Goal: Use online tool/utility

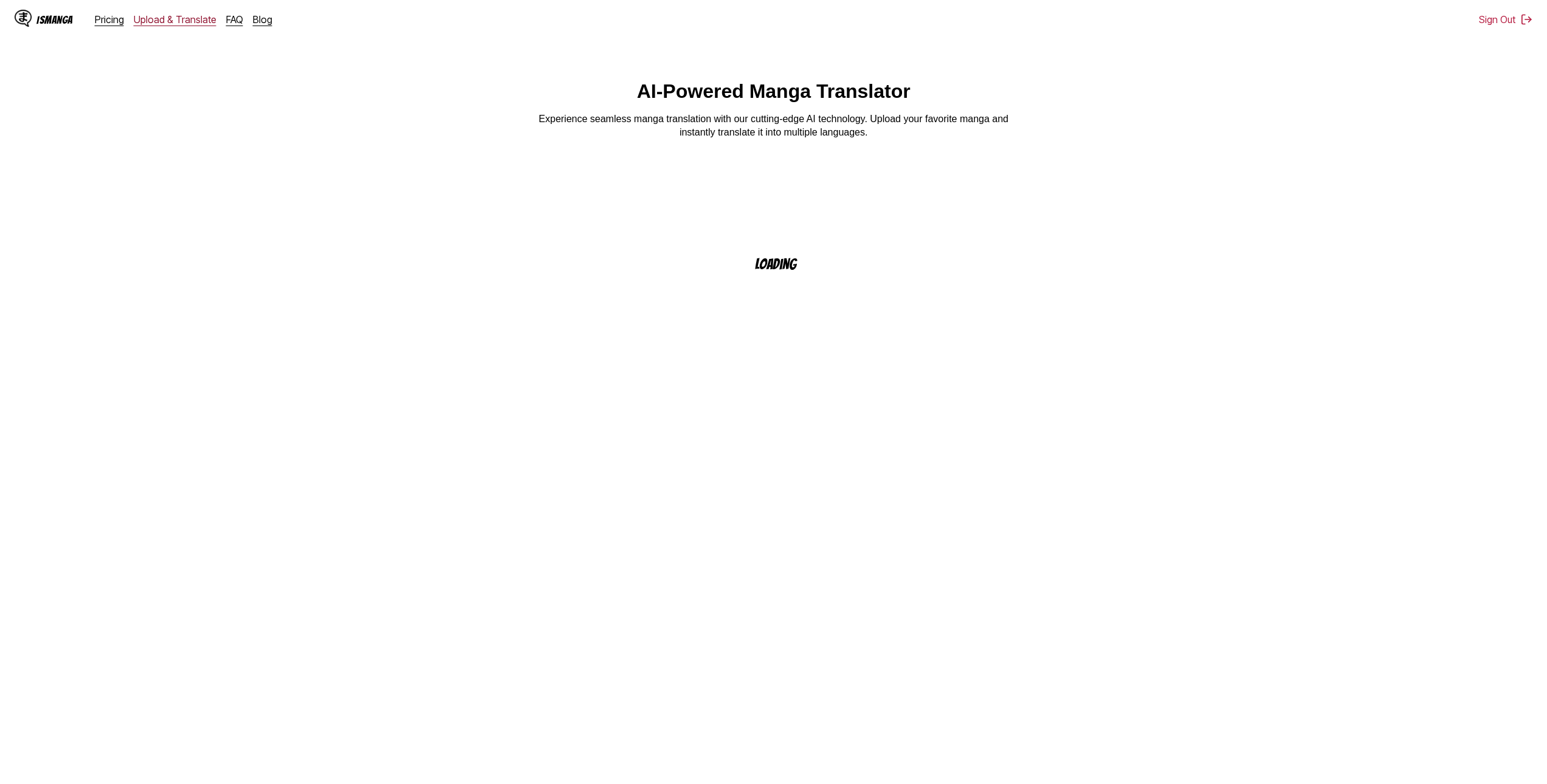
click at [178, 23] on link "Upload & Translate" at bounding box center [175, 20] width 83 height 12
click at [784, 326] on p "Drop files here, or click to browse." at bounding box center [773, 325] width 236 height 11
click at [0, 0] on input "Drop files here, or click to browse. Max file size: 5MB • Supported formats: JP…" at bounding box center [0, 0] width 0 height 0
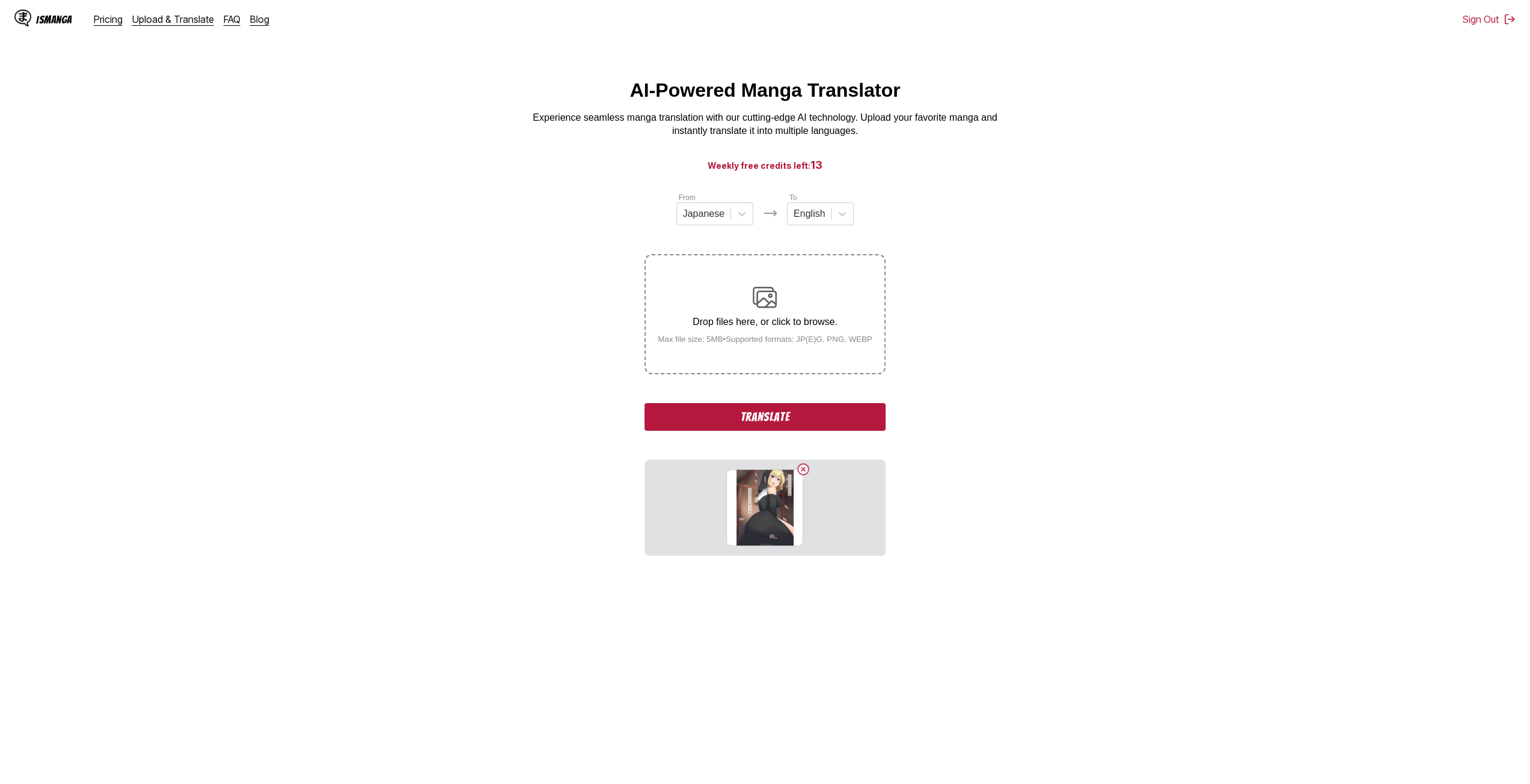
click at [710, 298] on div "Drop files here, or click to browse. Max file size: 5MB • Supported formats: JP…" at bounding box center [765, 315] width 234 height 59
click at [0, 0] on input "Drop files here, or click to browse. Max file size: 5MB • Supported formats: JP…" at bounding box center [0, 0] width 0 height 0
click at [749, 317] on div "Drop files here, or click to browse. Max file size: 5MB • Supported formats: JP…" at bounding box center [765, 315] width 234 height 59
click at [0, 0] on input "Drop files here, or click to browse. Max file size: 5MB • Supported formats: JP…" at bounding box center [0, 0] width 0 height 0
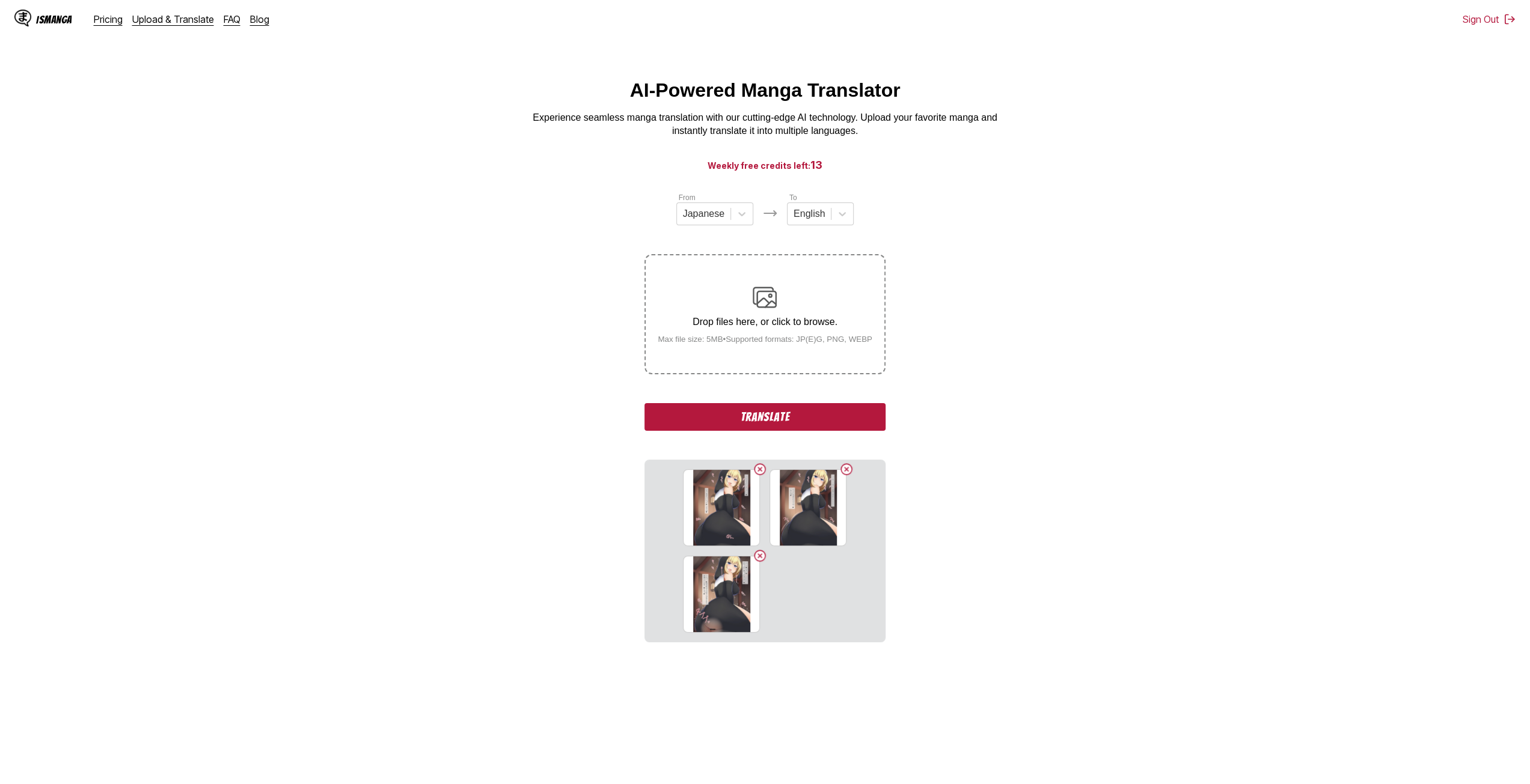
click at [730, 327] on p "Drop files here, or click to browse." at bounding box center [765, 322] width 234 height 11
click at [0, 0] on input "Drop files here, or click to browse. Max file size: 5MB • Supported formats: JP…" at bounding box center [0, 0] width 0 height 0
click at [704, 323] on p "Drop files here, or click to browse." at bounding box center [765, 322] width 234 height 11
click at [0, 0] on input "Drop files here, or click to browse. Max file size: 5MB • Supported formats: JP…" at bounding box center [0, 0] width 0 height 0
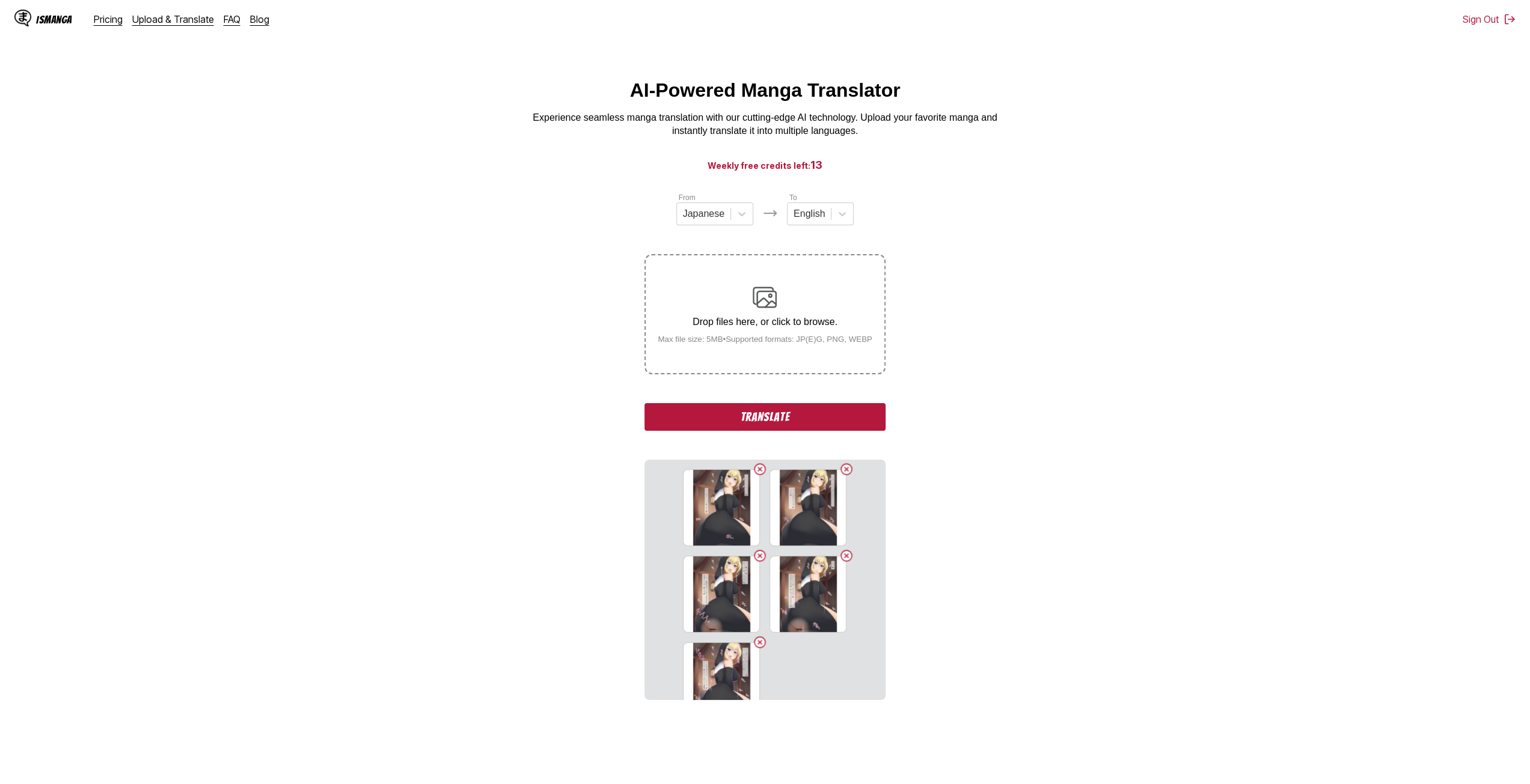
click at [727, 327] on p "Drop files here, or click to browse." at bounding box center [765, 322] width 234 height 11
click at [0, 0] on input "Drop files here, or click to browse. Max file size: 5MB • Supported formats: JP…" at bounding box center [0, 0] width 0 height 0
click at [731, 341] on small "Max file size: 5MB • Supported formats: JP(E)G, PNG, WEBP" at bounding box center [765, 339] width 234 height 9
click at [0, 0] on input "Drop files here, or click to browse. Max file size: 5MB • Supported formats: JP…" at bounding box center [0, 0] width 0 height 0
click at [720, 327] on p "Drop files here, or click to browse." at bounding box center [765, 322] width 234 height 11
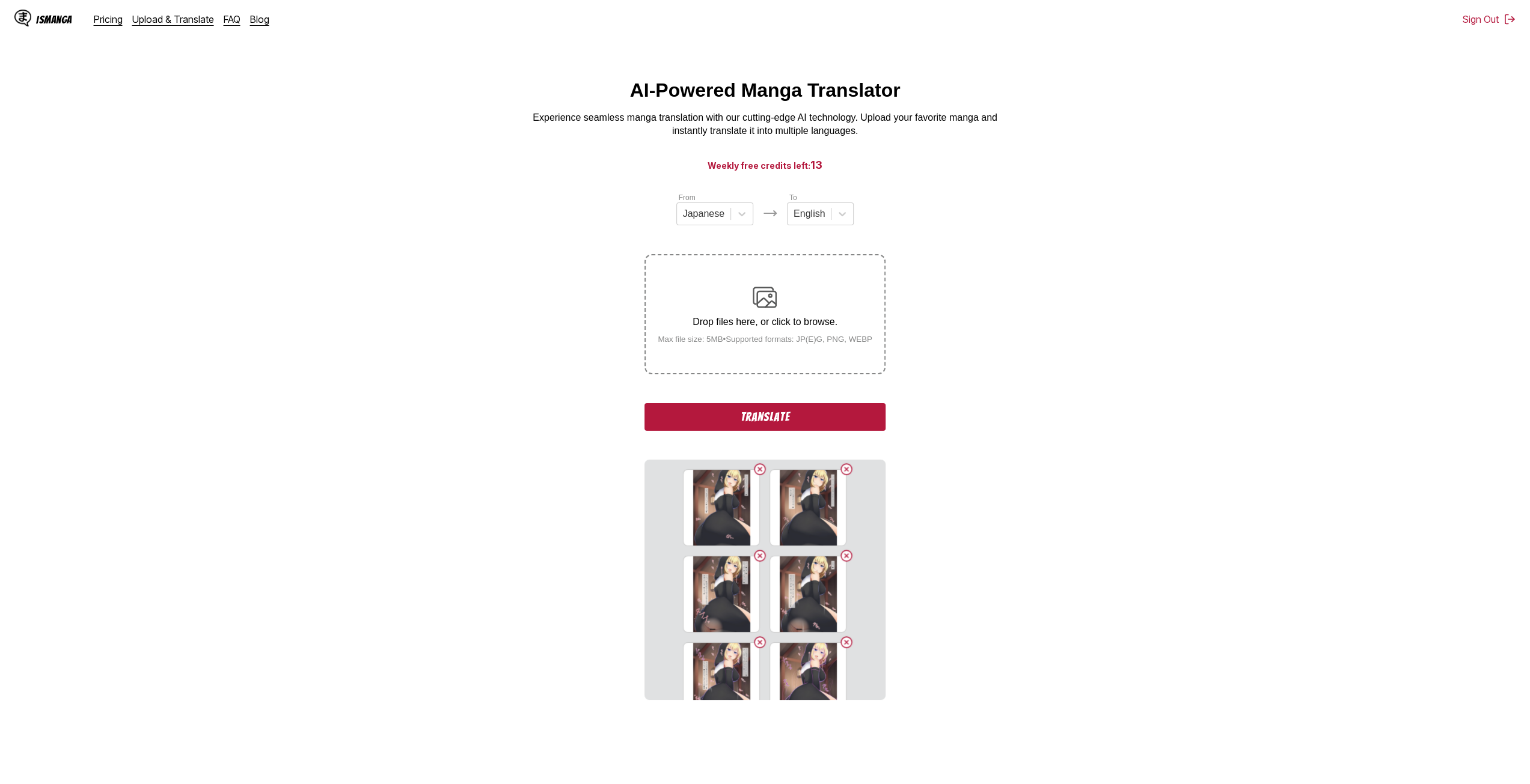
click at [0, 0] on input "Drop files here, or click to browse. Max file size: 5MB • Supported formats: JP…" at bounding box center [0, 0] width 0 height 0
click at [710, 327] on p "Drop files here, or click to browse." at bounding box center [765, 322] width 234 height 11
click at [0, 0] on input "Drop files here, or click to browse. Max file size: 5MB • Supported formats: JP…" at bounding box center [0, 0] width 0 height 0
click at [720, 323] on p "Drop files here, or click to browse." at bounding box center [765, 322] width 234 height 11
click at [0, 0] on input "Drop files here, or click to browse. Max file size: 5MB • Supported formats: JP…" at bounding box center [0, 0] width 0 height 0
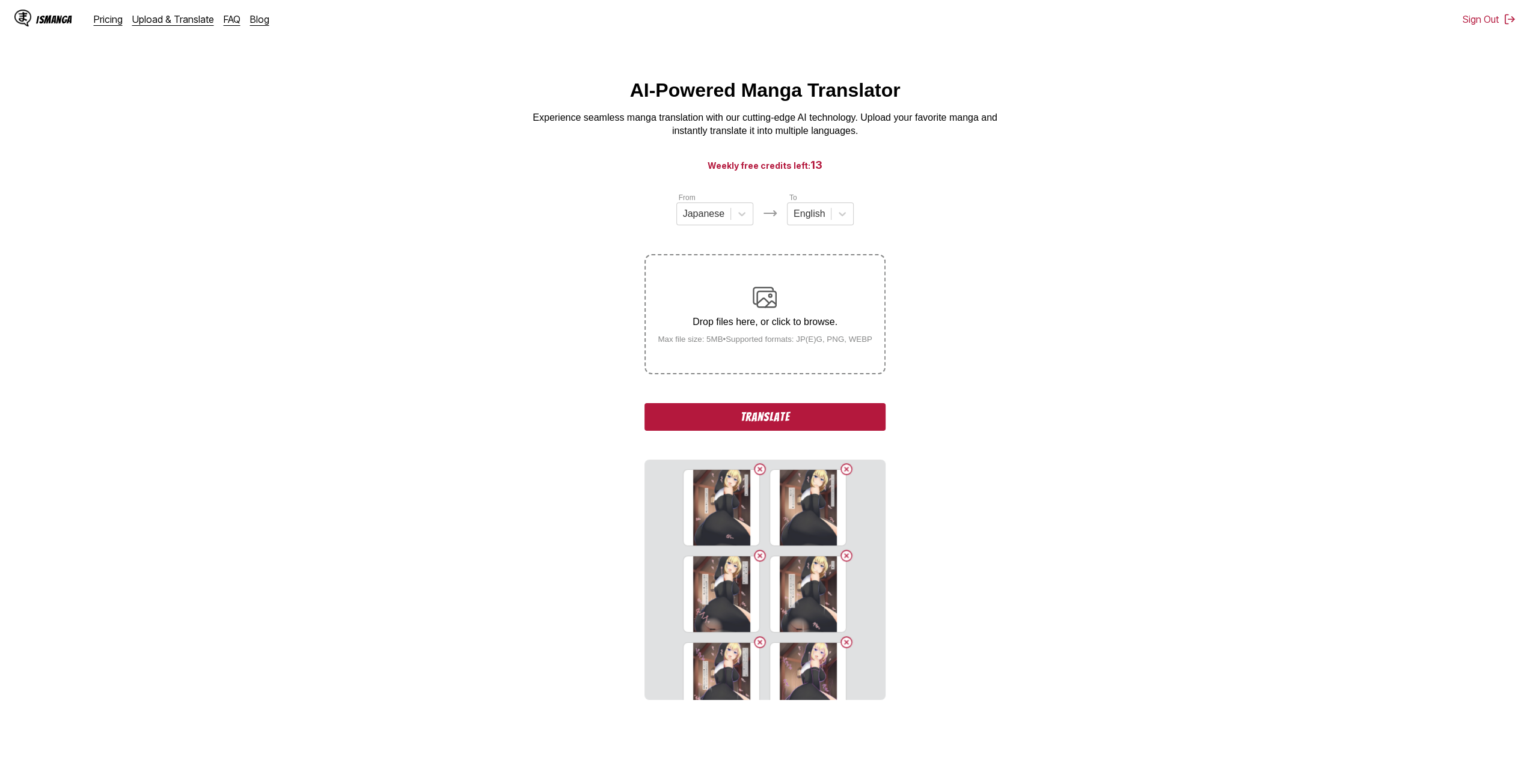
click at [717, 317] on div "Drop files here, or click to browse. Max file size: 5MB • Supported formats: JP…" at bounding box center [765, 315] width 234 height 59
click at [0, 0] on input "Drop files here, or click to browse. Max file size: 5MB • Supported formats: JP…" at bounding box center [0, 0] width 0 height 0
click at [719, 333] on div "Drop files here, or click to browse. Max file size: 5MB • Supported formats: JP…" at bounding box center [765, 315] width 234 height 59
click at [0, 0] on input "Drop files here, or click to browse. Max file size: 5MB • Supported formats: JP…" at bounding box center [0, 0] width 0 height 0
click at [719, 344] on small "Max file size: 5MB • Supported formats: JP(E)G, PNG, WEBP" at bounding box center [765, 339] width 234 height 9
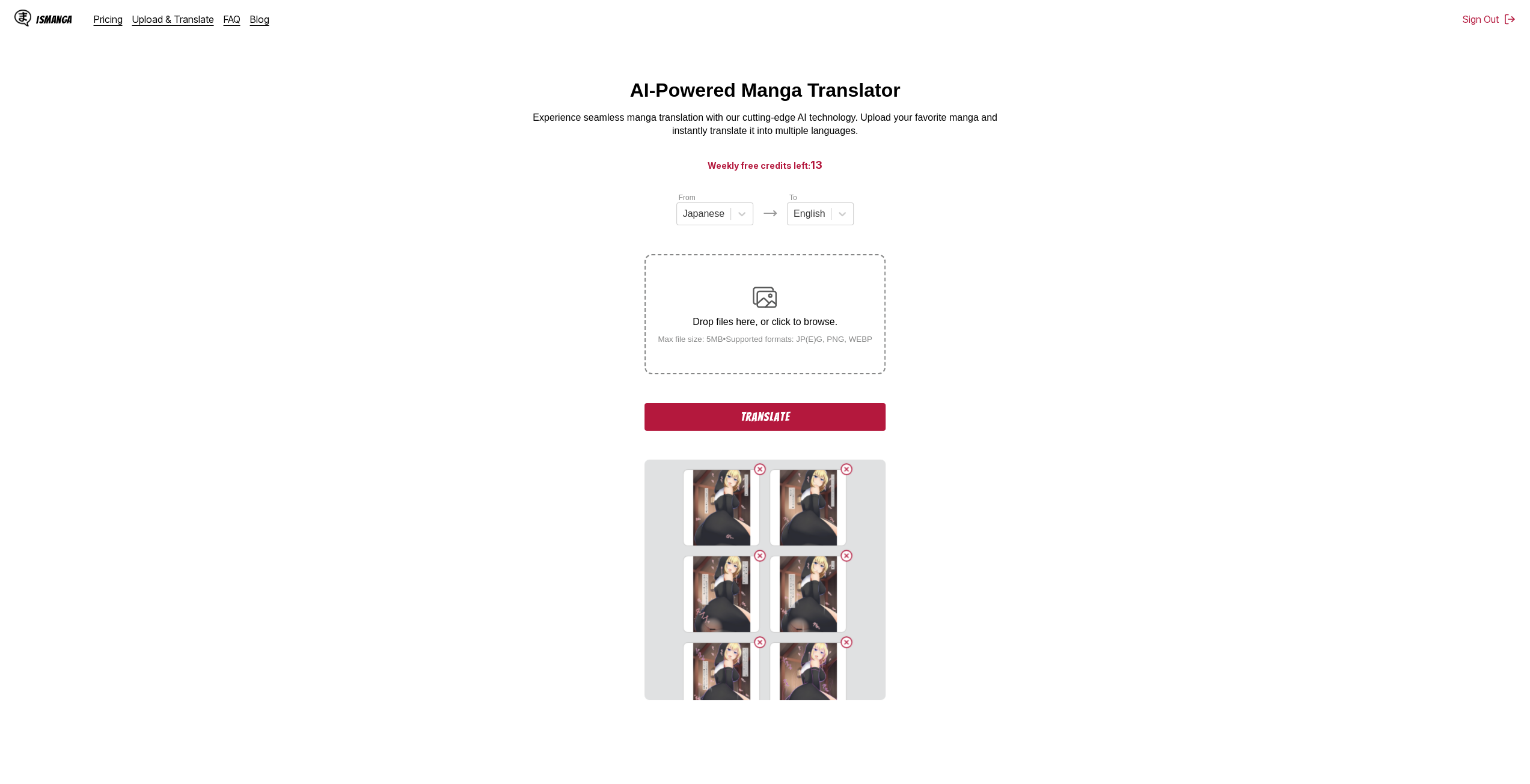
click at [0, 0] on input "Drop files here, or click to browse. Max file size: 5MB • Supported formats: JP…" at bounding box center [0, 0] width 0 height 0
click at [696, 327] on p "Drop files here, or click to browse." at bounding box center [765, 322] width 234 height 11
click at [0, 0] on input "Drop files here, or click to browse. Max file size: 5MB • Supported formats: JP…" at bounding box center [0, 0] width 0 height 0
click at [681, 327] on p "Drop files here, or click to browse." at bounding box center [765, 322] width 234 height 11
click at [0, 0] on input "Drop files here, or click to browse. Max file size: 5MB • Supported formats: JP…" at bounding box center [0, 0] width 0 height 0
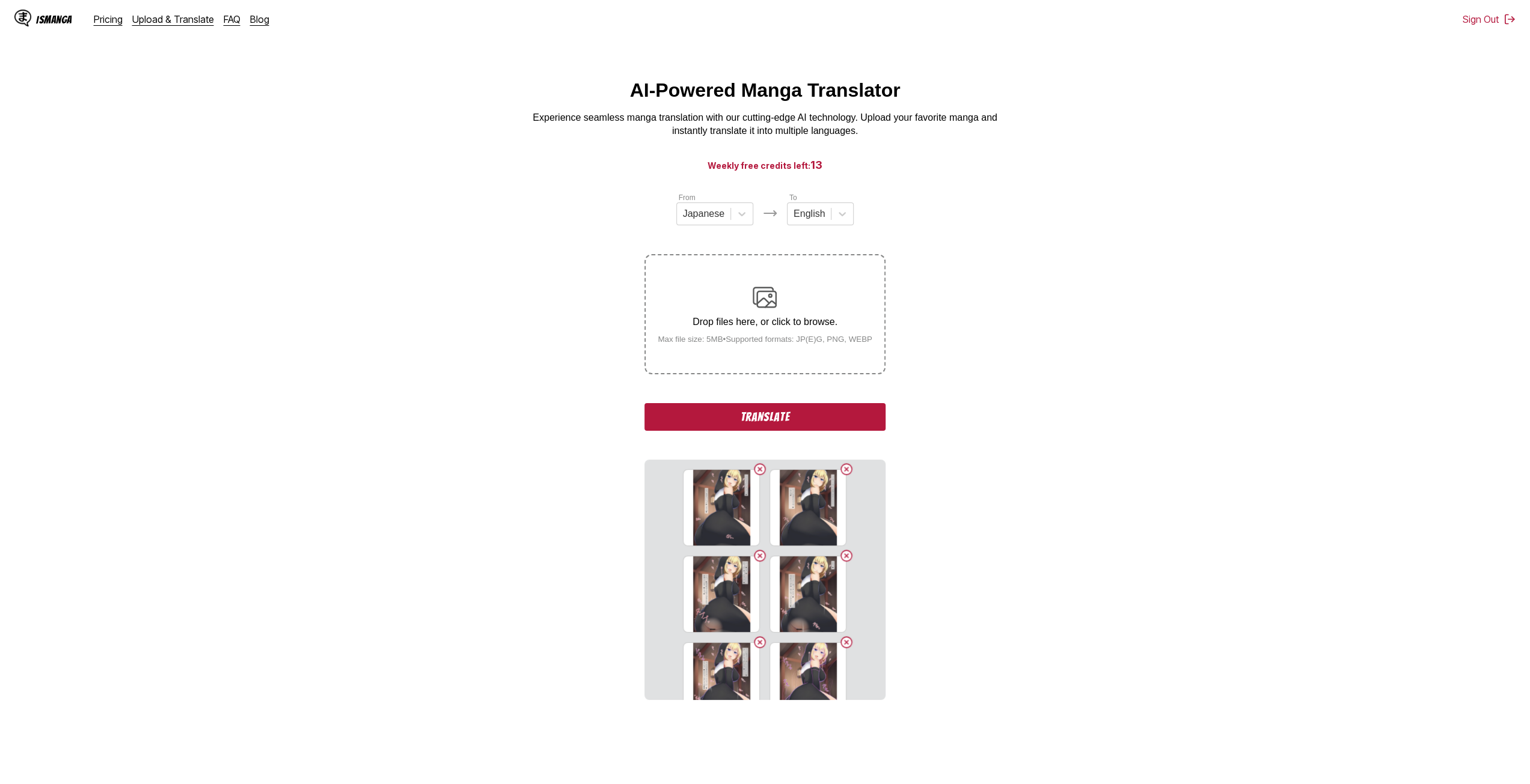
click at [746, 340] on small "Max file size: 5MB • Supported formats: JP(E)G, PNG, WEBP" at bounding box center [765, 339] width 234 height 9
click at [0, 0] on input "Drop files here, or click to browse. Max file size: 5MB • Supported formats: JP…" at bounding box center [0, 0] width 0 height 0
click at [702, 344] on small "Max file size: 5MB • Supported formats: JP(E)G, PNG, WEBP" at bounding box center [765, 339] width 234 height 9
click at [0, 0] on input "Drop files here, or click to browse. Max file size: 5MB • Supported formats: JP…" at bounding box center [0, 0] width 0 height 0
click at [721, 342] on small "Max file size: 5MB • Supported formats: JP(E)G, PNG, WEBP" at bounding box center [765, 339] width 234 height 9
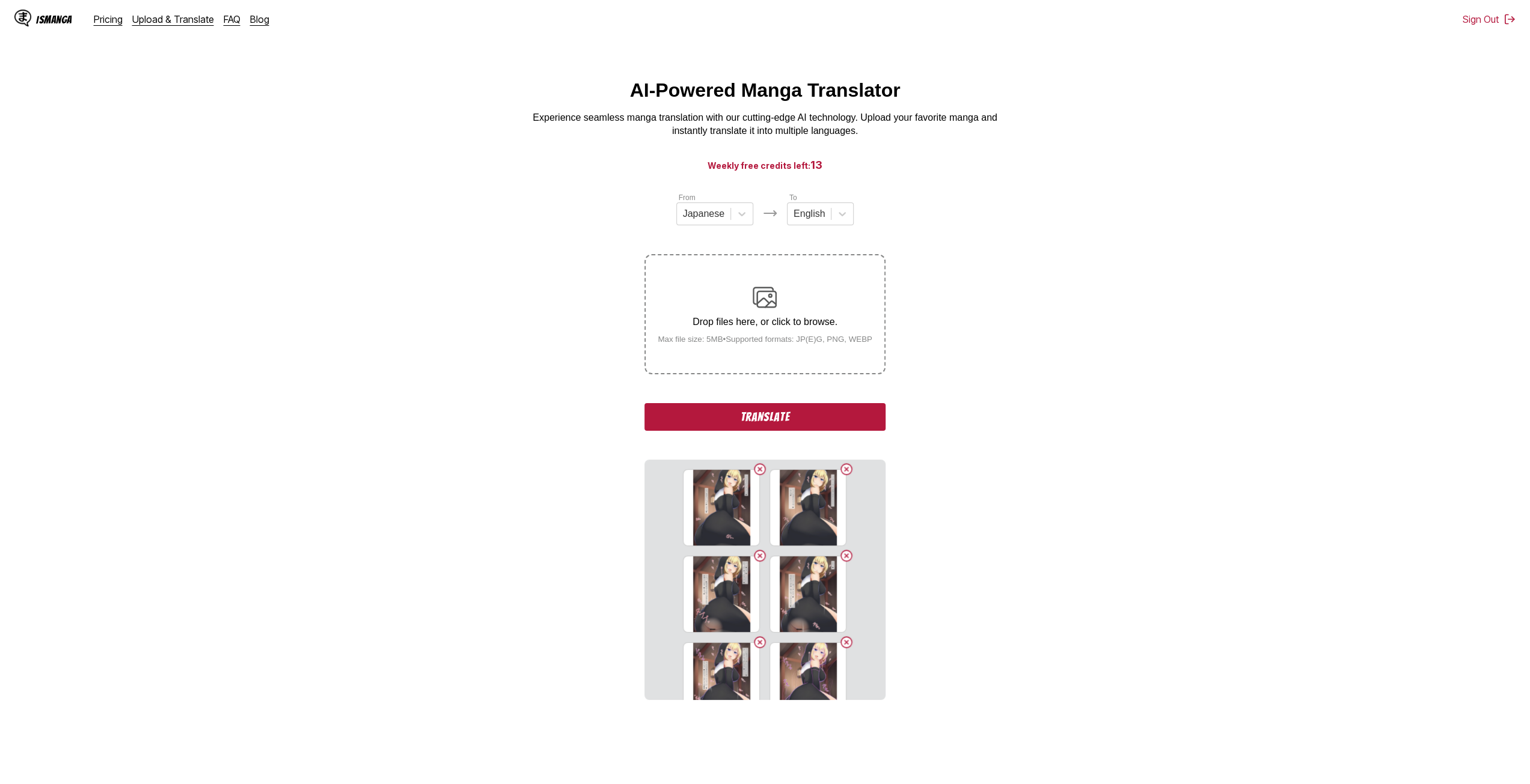
click at [0, 0] on input "Drop files here, or click to browse. Max file size: 5MB • Supported formats: JP…" at bounding box center [0, 0] width 0 height 0
click at [709, 344] on small "Max file size: 5MB • Supported formats: JP(E)G, PNG, WEBP" at bounding box center [765, 339] width 234 height 9
click at [0, 0] on input "Drop files here, or click to browse. Max file size: 5MB • Supported formats: JP…" at bounding box center [0, 0] width 0 height 0
click at [697, 343] on small "Max file size: 5MB • Supported formats: JP(E)G, PNG, WEBP" at bounding box center [765, 339] width 234 height 9
click at [0, 0] on input "Drop files here, or click to browse. Max file size: 5MB • Supported formats: JP…" at bounding box center [0, 0] width 0 height 0
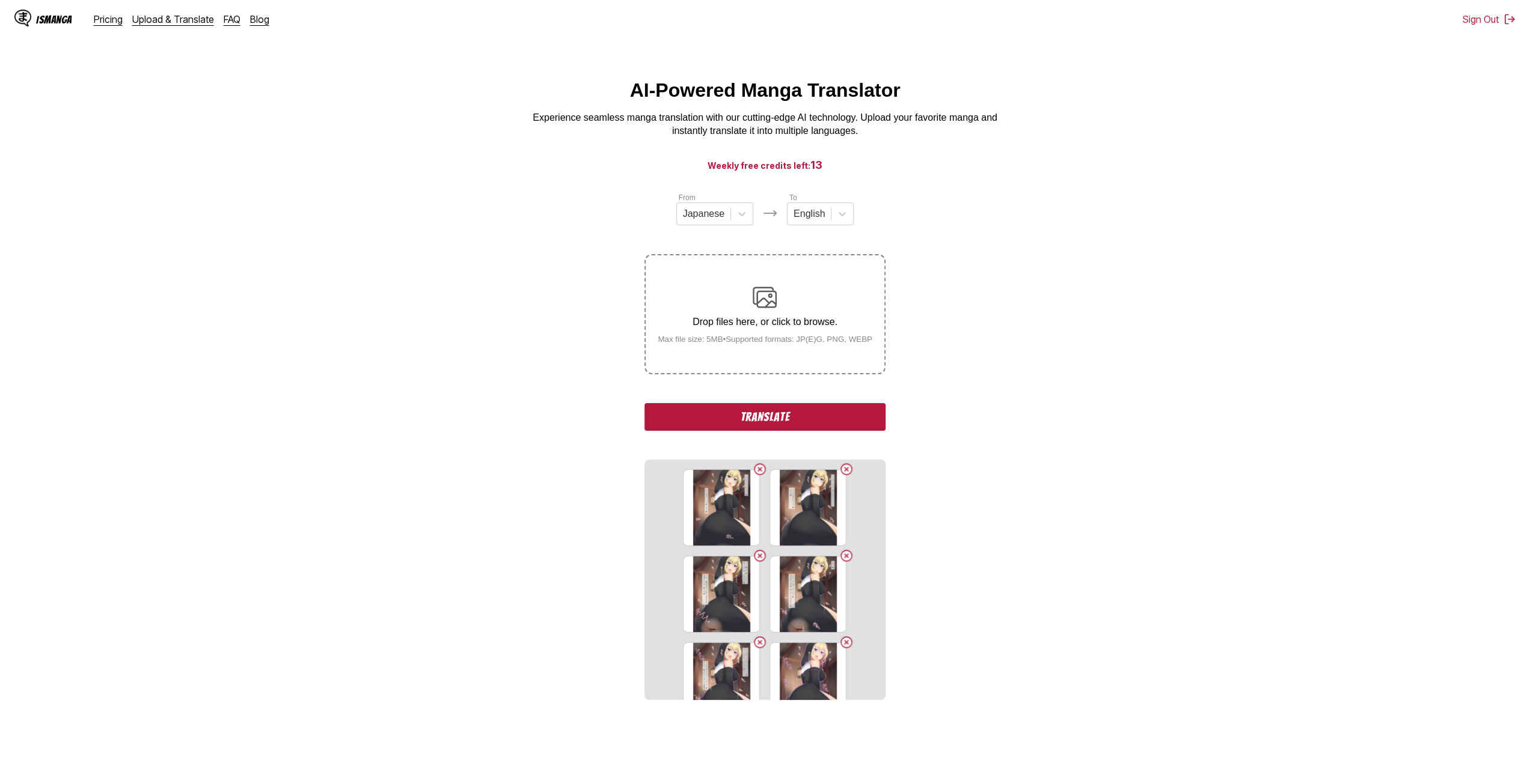
click at [697, 327] on div "Drop files here, or click to browse. Max file size: 5MB • Supported formats: JP…" at bounding box center [765, 314] width 240 height 120
click at [699, 335] on div "Drop files here, or click to browse. Max file size: 5MB • Supported formats: JP…" at bounding box center [765, 315] width 234 height 59
click at [0, 0] on input "Drop files here, or click to browse. Max file size: 5MB • Supported formats: JP…" at bounding box center [0, 0] width 0 height 0
click at [742, 327] on p "Drop files here, or click to browse." at bounding box center [765, 322] width 234 height 11
click at [0, 0] on input "Drop files here, or click to browse. Max file size: 5MB • Supported formats: JP…" at bounding box center [0, 0] width 0 height 0
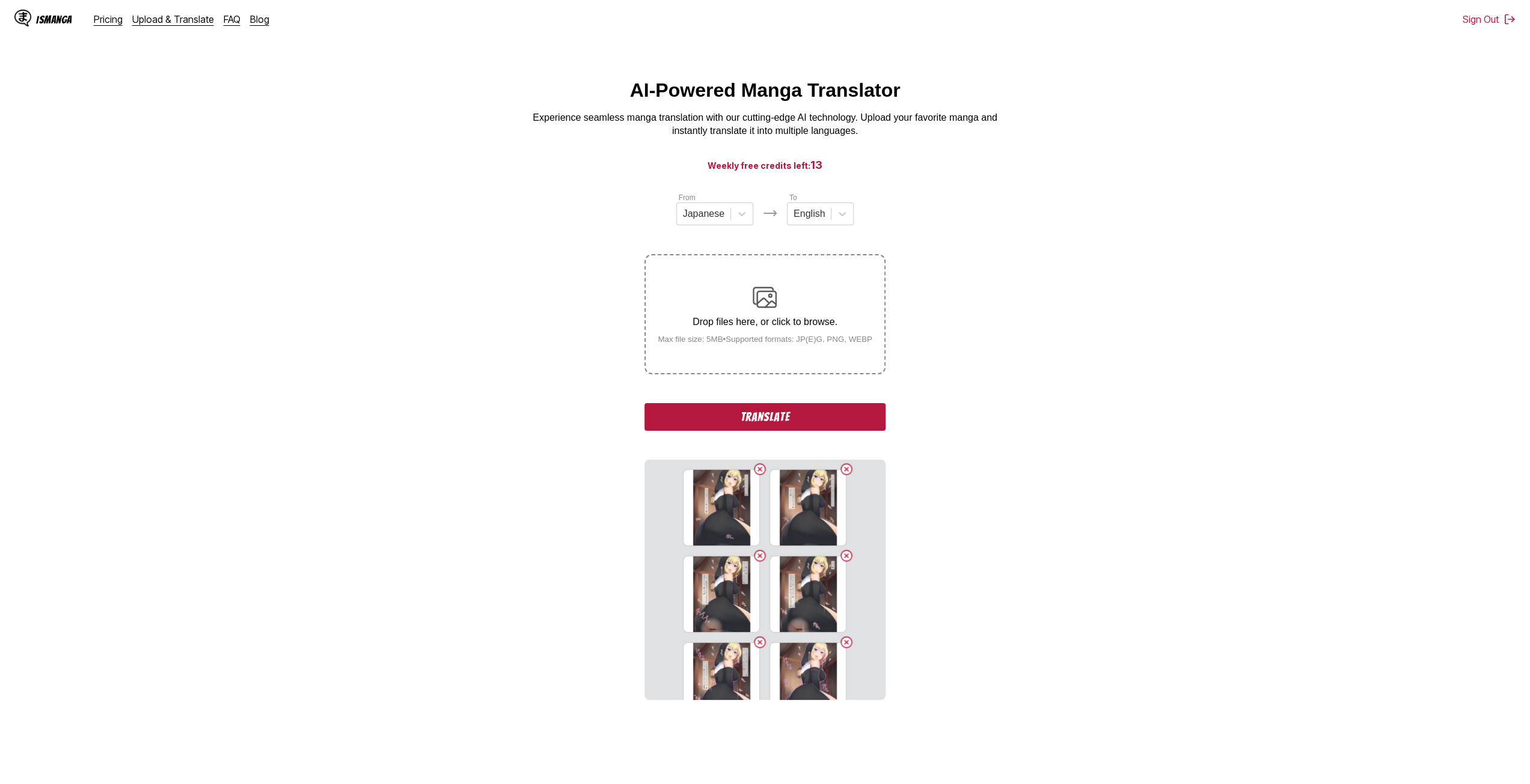
click at [731, 318] on p "Drop files here, or click to browse." at bounding box center [765, 322] width 234 height 11
click at [0, 0] on input "Drop files here, or click to browse. Max file size: 5MB • Supported formats: JP…" at bounding box center [0, 0] width 0 height 0
click at [757, 341] on small "Max file size: 5MB • Supported formats: JP(E)G, PNG, WEBP" at bounding box center [765, 339] width 234 height 9
click at [0, 0] on input "Drop files here, or click to browse. Max file size: 5MB • Supported formats: JP…" at bounding box center [0, 0] width 0 height 0
click at [744, 337] on div "Drop files here, or click to browse. Max file size: 5MB • Supported formats: JP…" at bounding box center [765, 315] width 234 height 59
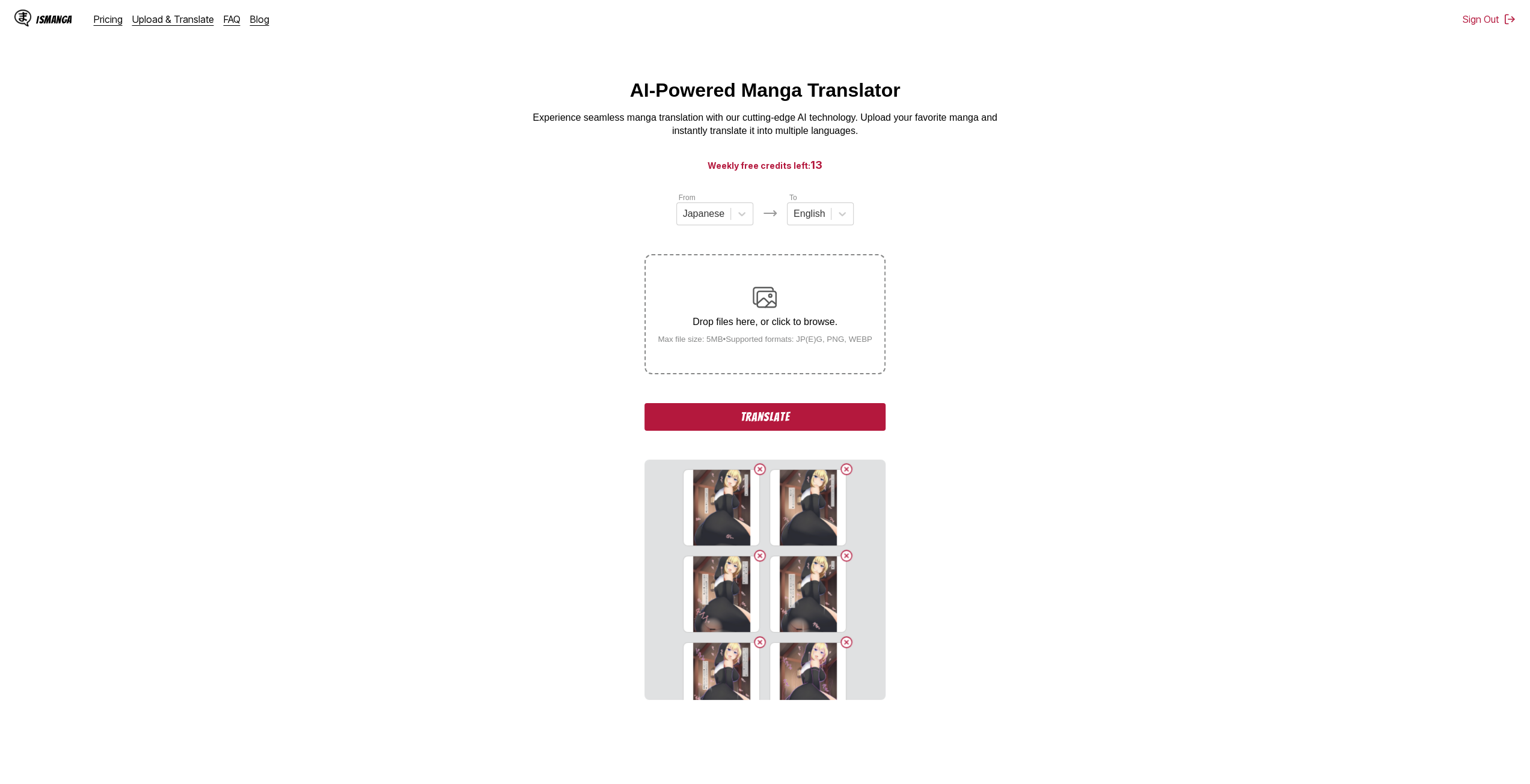
click at [0, 0] on input "Drop files here, or click to browse. Max file size: 5MB • Supported formats: JP…" at bounding box center [0, 0] width 0 height 0
click at [760, 343] on div "Drop files here, or click to browse. Max file size: 5MB • Supported formats: JP…" at bounding box center [765, 314] width 240 height 120
click at [792, 338] on small "Max file size: 5MB • Supported formats: JP(E)G, PNG, WEBP" at bounding box center [765, 339] width 234 height 9
click at [0, 0] on input "Drop files here, or click to browse. Max file size: 5MB • Supported formats: JP…" at bounding box center [0, 0] width 0 height 0
click at [752, 327] on p "Drop files here, or click to browse." at bounding box center [765, 322] width 234 height 11
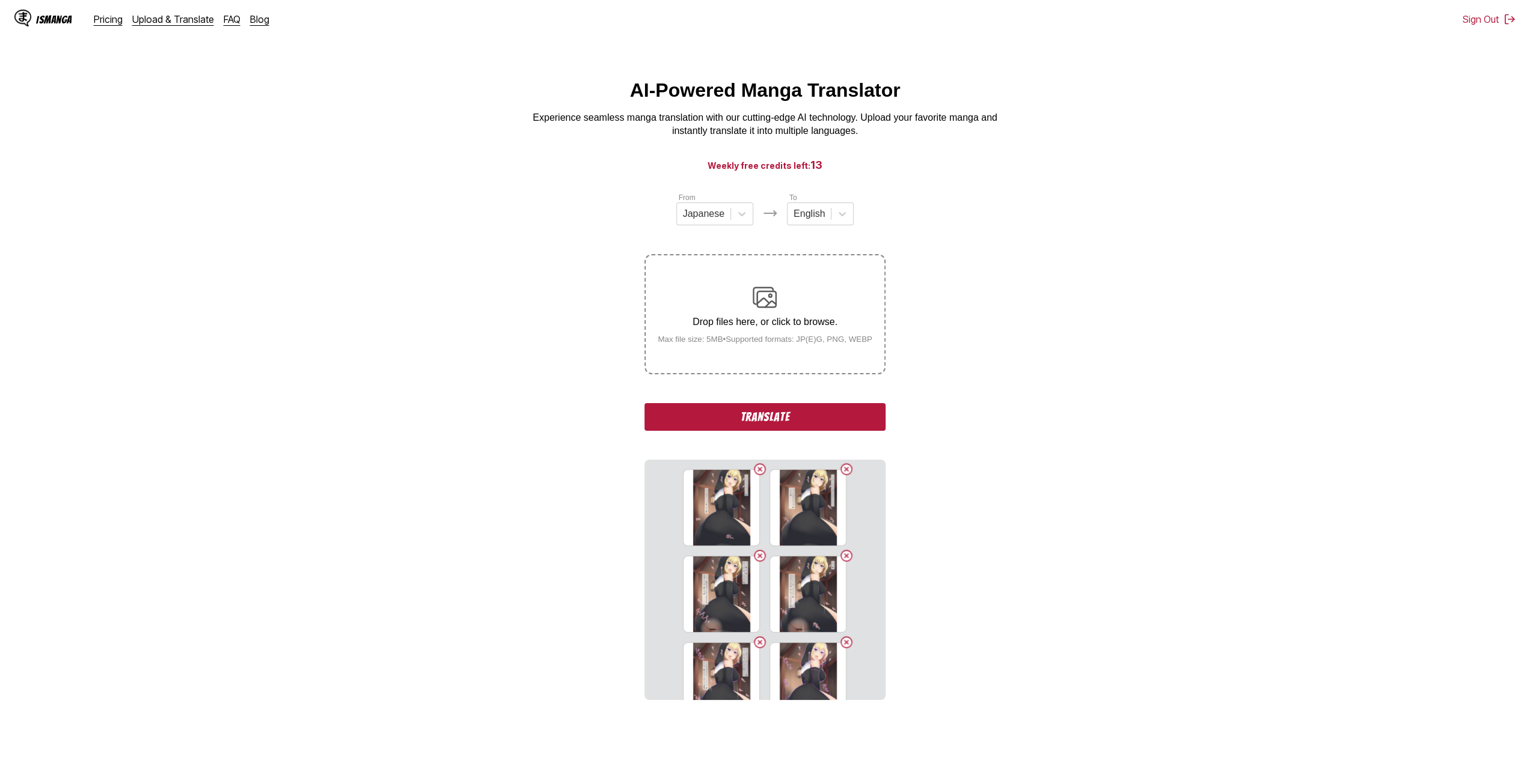
click at [0, 0] on input "Drop files here, or click to browse. Max file size: 5MB • Supported formats: JP…" at bounding box center [0, 0] width 0 height 0
click at [724, 344] on small "Max file size: 5MB • Supported formats: JP(E)G, PNG, WEBP" at bounding box center [765, 339] width 234 height 9
click at [0, 0] on input "Drop files here, or click to browse. Max file size: 5MB • Supported formats: JP…" at bounding box center [0, 0] width 0 height 0
click at [729, 335] on div "Drop files here, or click to browse. Max file size: 5MB • Supported formats: JP…" at bounding box center [765, 314] width 240 height 120
click at [742, 327] on p "Drop files here, or click to browse." at bounding box center [765, 322] width 234 height 11
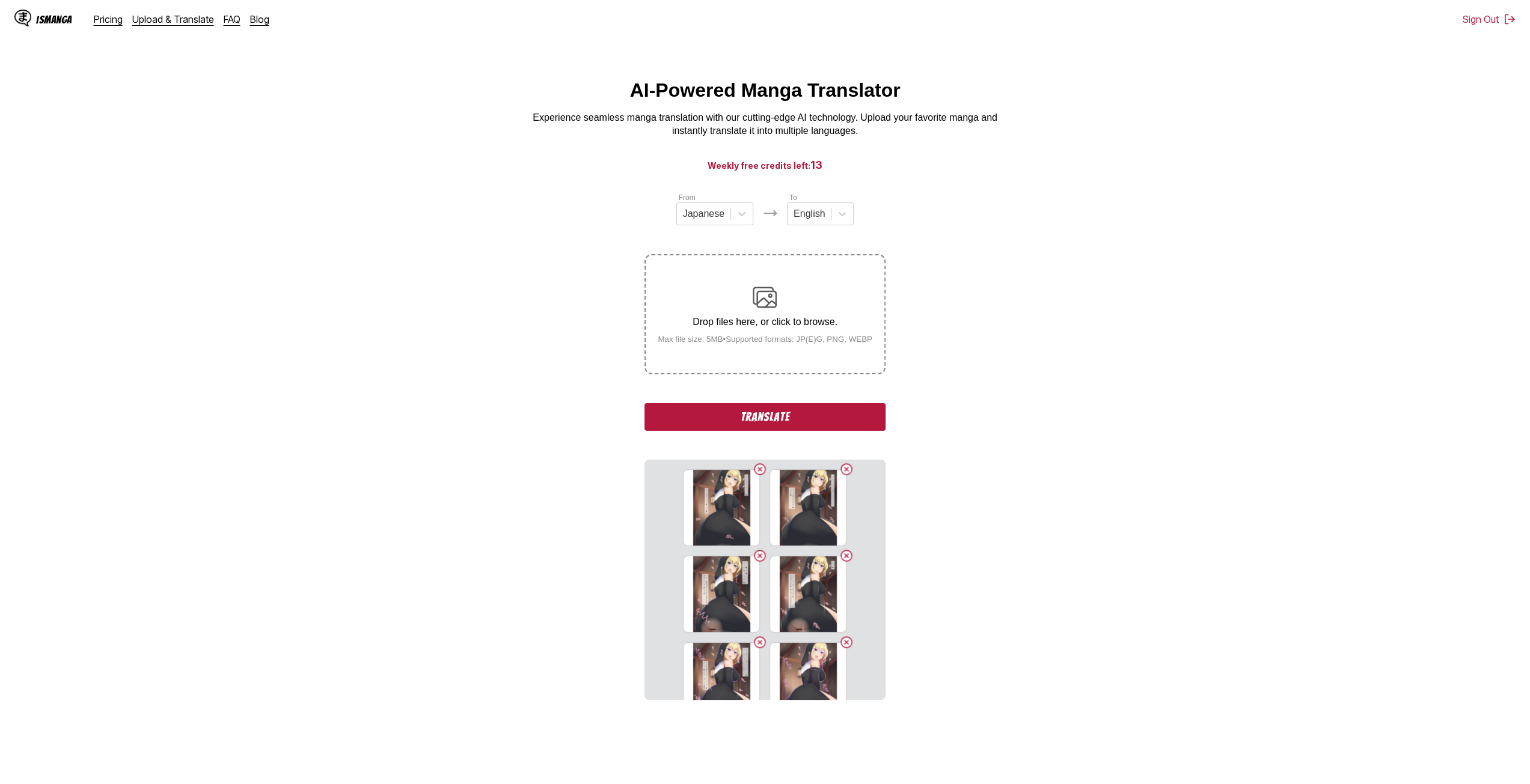
click at [0, 0] on input "Drop files here, or click to browse. Max file size: 5MB • Supported formats: JP…" at bounding box center [0, 0] width 0 height 0
click at [721, 342] on small "Max file size: 5MB • Supported formats: JP(E)G, PNG, WEBP" at bounding box center [765, 339] width 234 height 9
click at [0, 0] on input "Drop files here, or click to browse. Max file size: 5MB • Supported formats: JP…" at bounding box center [0, 0] width 0 height 0
click at [695, 344] on small "Max file size: 5MB • Supported formats: JP(E)G, PNG, WEBP" at bounding box center [765, 339] width 234 height 9
click at [0, 0] on input "Drop files here, or click to browse. Max file size: 5MB • Supported formats: JP…" at bounding box center [0, 0] width 0 height 0
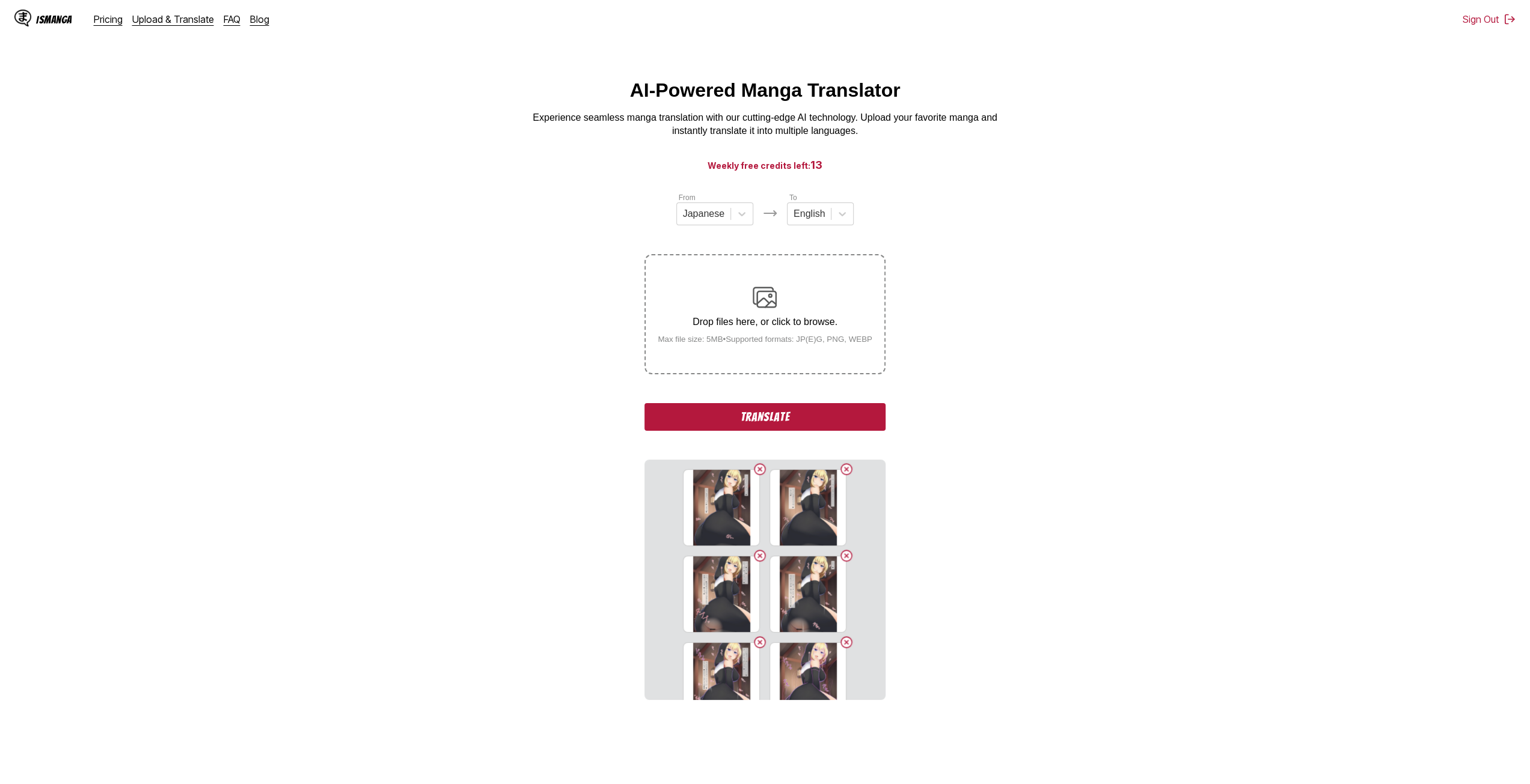
click at [708, 352] on label "Drop files here, or click to browse. Max file size: 5MB • Supported formats: JP…" at bounding box center [765, 314] width 238 height 118
click at [0, 0] on input "Drop files here, or click to browse. Max file size: 5MB • Supported formats: JP…" at bounding box center [0, 0] width 0 height 0
click at [746, 337] on div "Drop files here, or click to browse. Max file size: 5MB • Supported formats: JP…" at bounding box center [765, 315] width 234 height 59
click at [0, 0] on input "Drop files here, or click to browse. Max file size: 5MB • Supported formats: JP…" at bounding box center [0, 0] width 0 height 0
click at [752, 344] on small "Max file size: 5MB • Supported formats: JP(E)G, PNG, WEBP" at bounding box center [765, 339] width 234 height 9
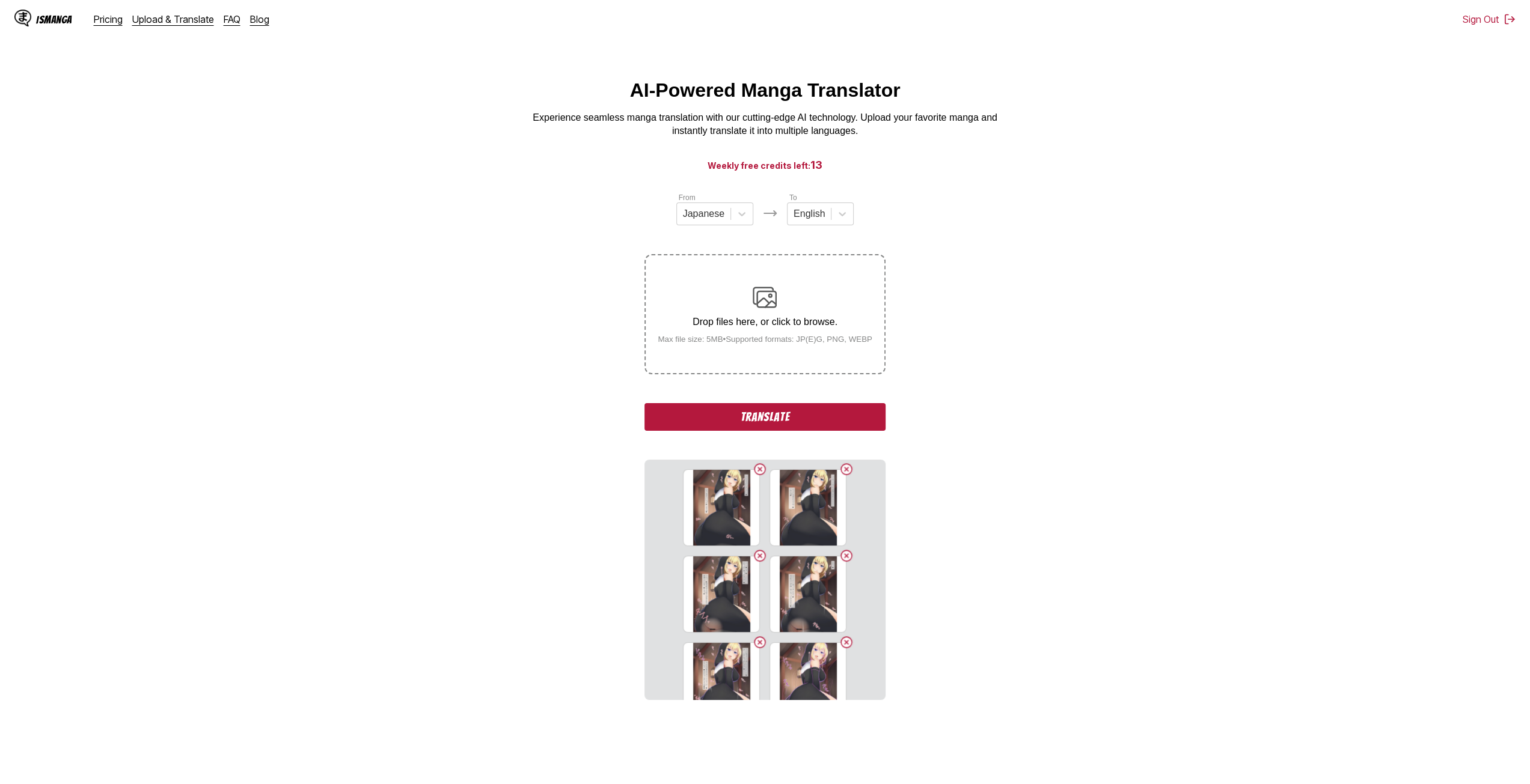
click at [0, 0] on input "Drop files here, or click to browse. Max file size: 5MB • Supported formats: JP…" at bounding box center [0, 0] width 0 height 0
click at [724, 342] on small "Max file size: 5MB • Supported formats: JP(E)G, PNG, WEBP" at bounding box center [765, 339] width 234 height 9
click at [0, 0] on input "Drop files here, or click to browse. Max file size: 5MB • Supported formats: JP…" at bounding box center [0, 0] width 0 height 0
click at [684, 316] on div "Drop files here, or click to browse. Max file size: 5MB • Supported formats: JP…" at bounding box center [765, 315] width 234 height 59
click at [0, 0] on input "Drop files here, or click to browse. Max file size: 5MB • Supported formats: JP…" at bounding box center [0, 0] width 0 height 0
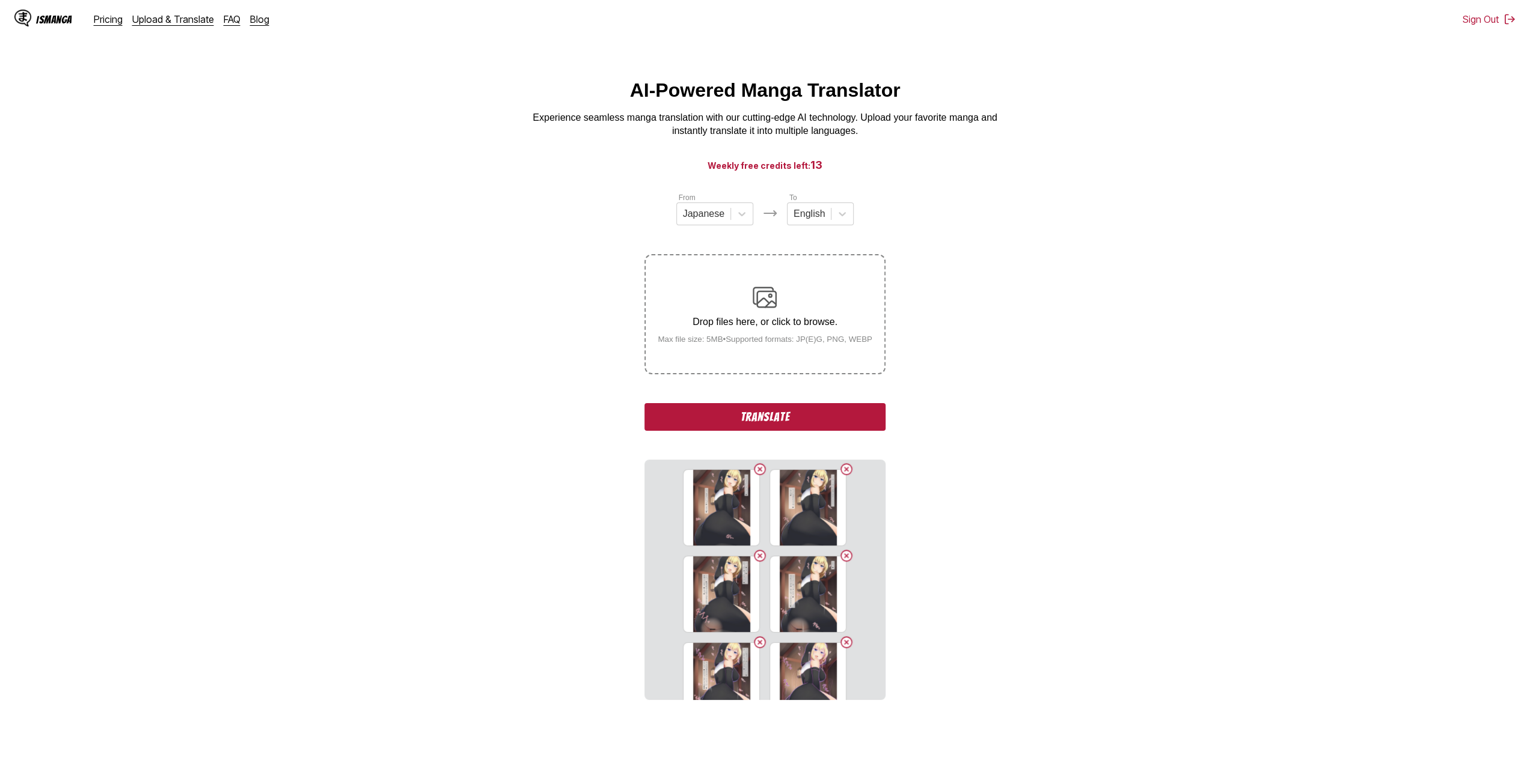
click at [739, 344] on small "Max file size: 5MB • Supported formats: JP(E)G, PNG, WEBP" at bounding box center [765, 339] width 234 height 9
click at [0, 0] on input "Drop files here, or click to browse. Max file size: 5MB • Supported formats: JP…" at bounding box center [0, 0] width 0 height 0
click at [729, 339] on small "Max file size: 5MB • Supported formats: JP(E)G, PNG, WEBP" at bounding box center [765, 339] width 234 height 9
click at [0, 0] on input "Drop files here, or click to browse. Max file size: 5MB • Supported formats: JP…" at bounding box center [0, 0] width 0 height 0
click at [720, 336] on div "Drop files here, or click to browse. Max file size: 5MB • Supported formats: JP…" at bounding box center [765, 315] width 234 height 59
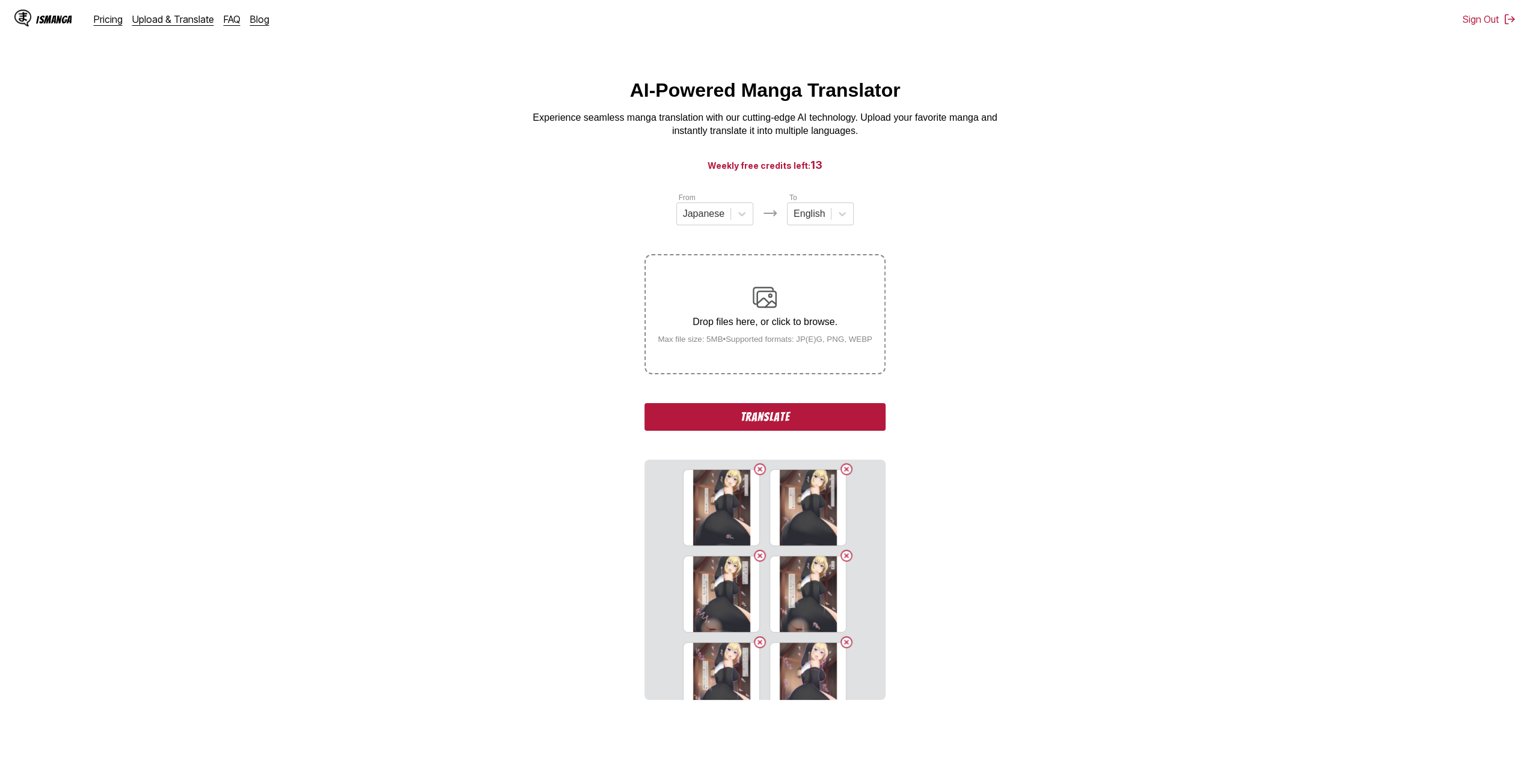
click at [0, 0] on input "Drop files here, or click to browse. Max file size: 5MB • Supported formats: JP…" at bounding box center [0, 0] width 0 height 0
click at [727, 355] on label "Drop files here, or click to browse. Max file size: 5MB • Supported formats: JP…" at bounding box center [765, 314] width 238 height 118
click at [0, 0] on input "Drop files here, or click to browse. Max file size: 5MB • Supported formats: JP…" at bounding box center [0, 0] width 0 height 0
click at [719, 325] on p "Drop files here, or click to browse." at bounding box center [765, 322] width 234 height 11
click at [0, 0] on input "Drop files here, or click to browse. Max file size: 5MB • Supported formats: JP…" at bounding box center [0, 0] width 0 height 0
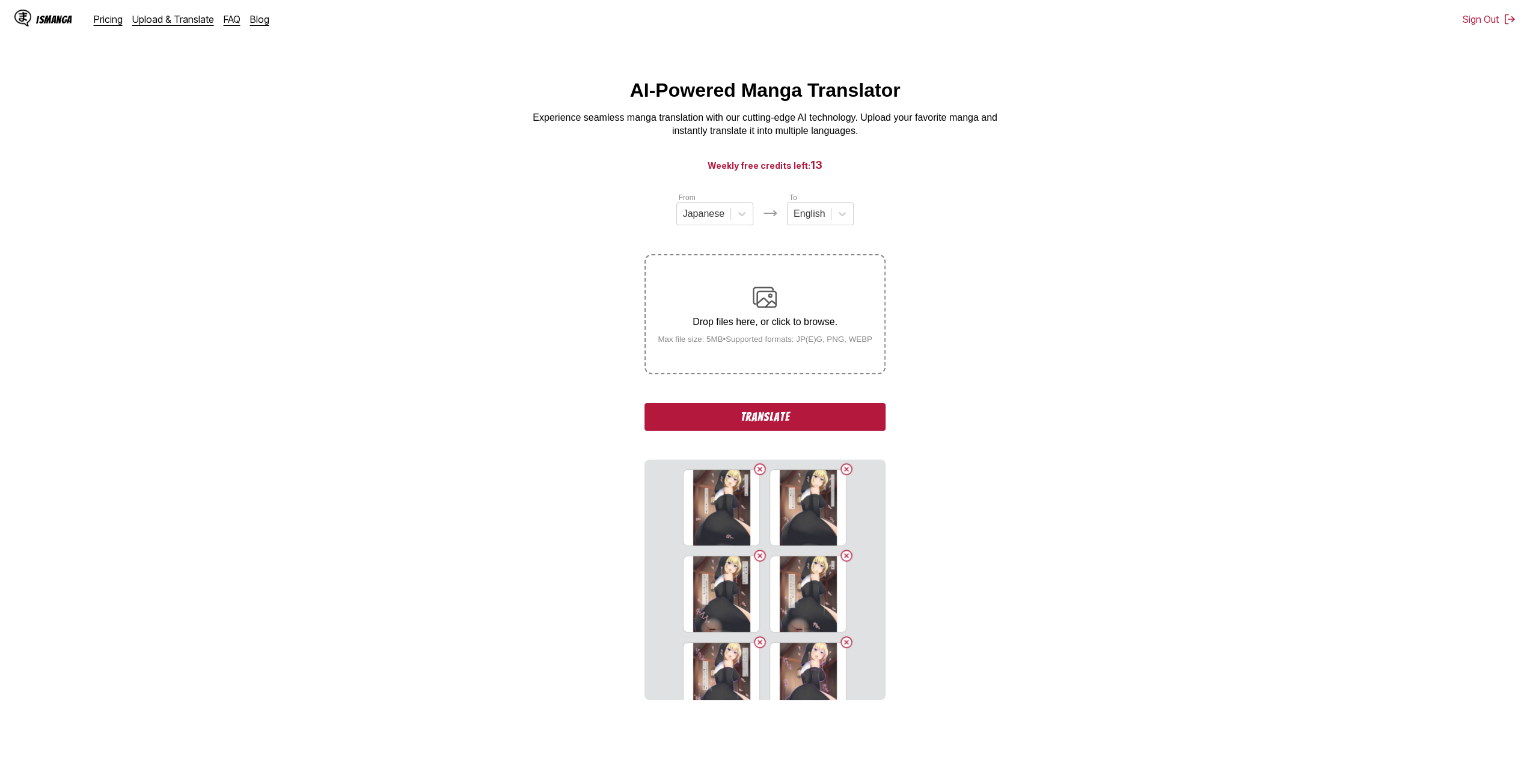
click at [801, 337] on div "Drop files here, or click to browse. Max file size: 5MB • Supported formats: JP…" at bounding box center [765, 315] width 234 height 59
click at [0, 0] on input "Drop files here, or click to browse. Max file size: 5MB • Supported formats: JP…" at bounding box center [0, 0] width 0 height 0
click at [777, 355] on label "Drop files here, or click to browse. Max file size: 5MB • Supported formats: JP…" at bounding box center [765, 314] width 238 height 118
click at [0, 0] on input "Drop files here, or click to browse. Max file size: 5MB • Supported formats: JP…" at bounding box center [0, 0] width 0 height 0
click at [812, 326] on p "Drop files here, or click to browse." at bounding box center [765, 322] width 234 height 11
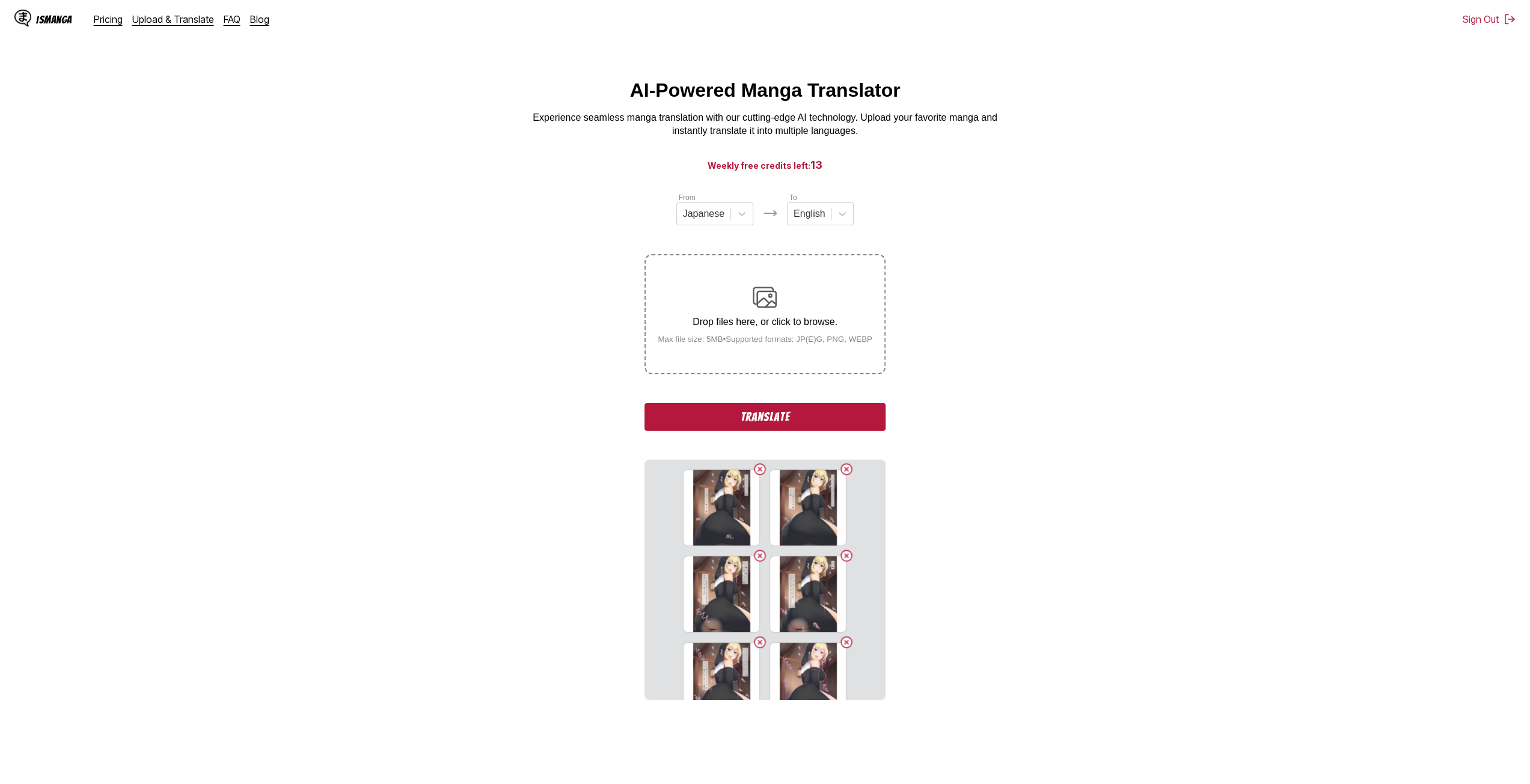
click at [0, 0] on input "Drop files here, or click to browse. Max file size: 5MB • Supported formats: JP…" at bounding box center [0, 0] width 0 height 0
click at [726, 336] on div "Drop files here, or click to browse. Max file size: 5MB • Supported formats: JP…" at bounding box center [765, 315] width 234 height 59
click at [0, 0] on input "Drop files here, or click to browse. Max file size: 5MB • Supported formats: JP…" at bounding box center [0, 0] width 0 height 0
click at [728, 336] on div "Drop files here, or click to browse. Max file size: 5MB • Supported formats: JP…" at bounding box center [765, 315] width 234 height 59
click at [0, 0] on input "Drop files here, or click to browse. Max file size: 5MB • Supported formats: JP…" at bounding box center [0, 0] width 0 height 0
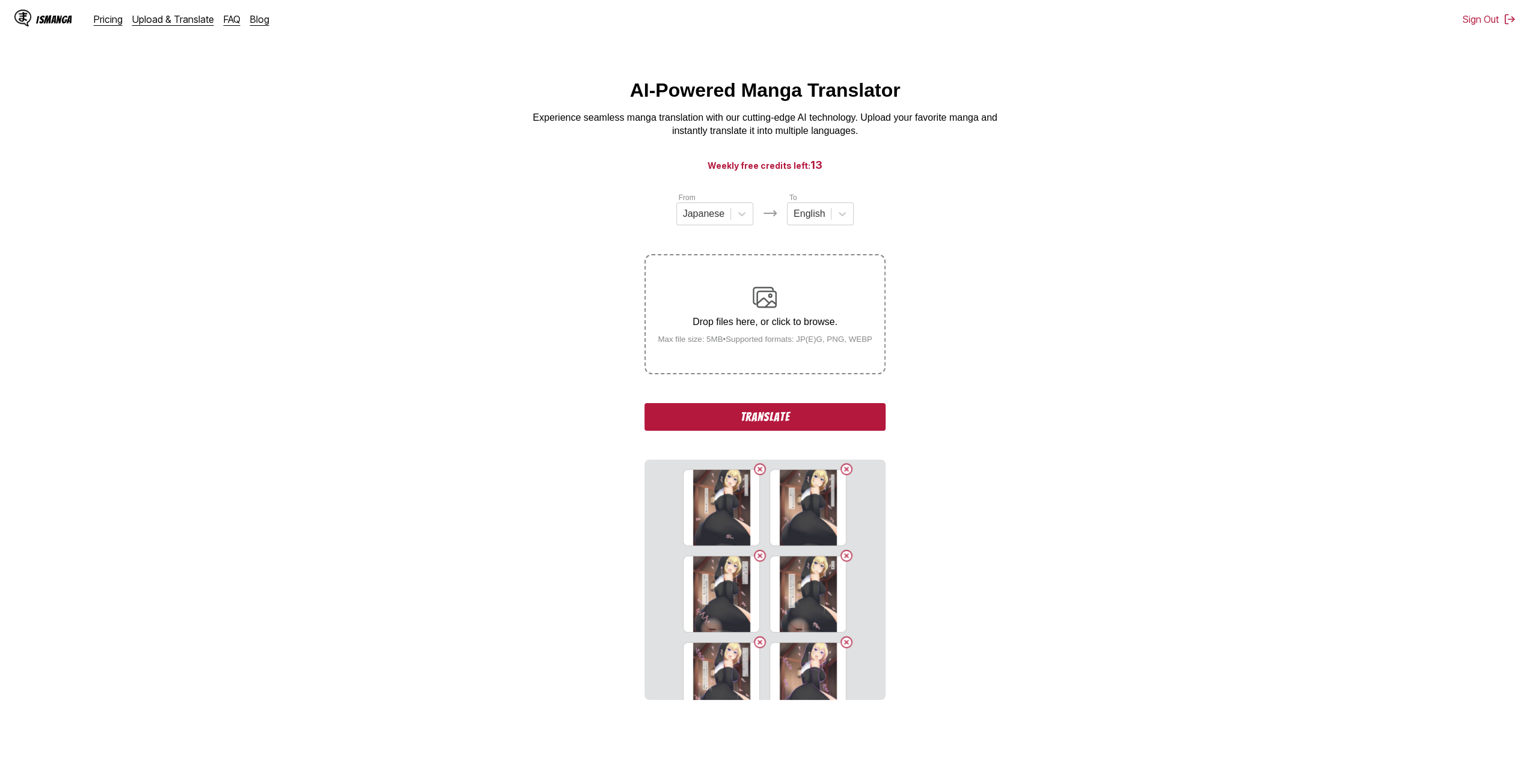
click at [746, 338] on small "Max file size: 5MB • Supported formats: JP(E)G, PNG, WEBP" at bounding box center [765, 339] width 234 height 9
click at [0, 0] on input "Drop files here, or click to browse. Max file size: 5MB • Supported formats: JP…" at bounding box center [0, 0] width 0 height 0
click at [717, 416] on button "Translate" at bounding box center [765, 416] width 240 height 27
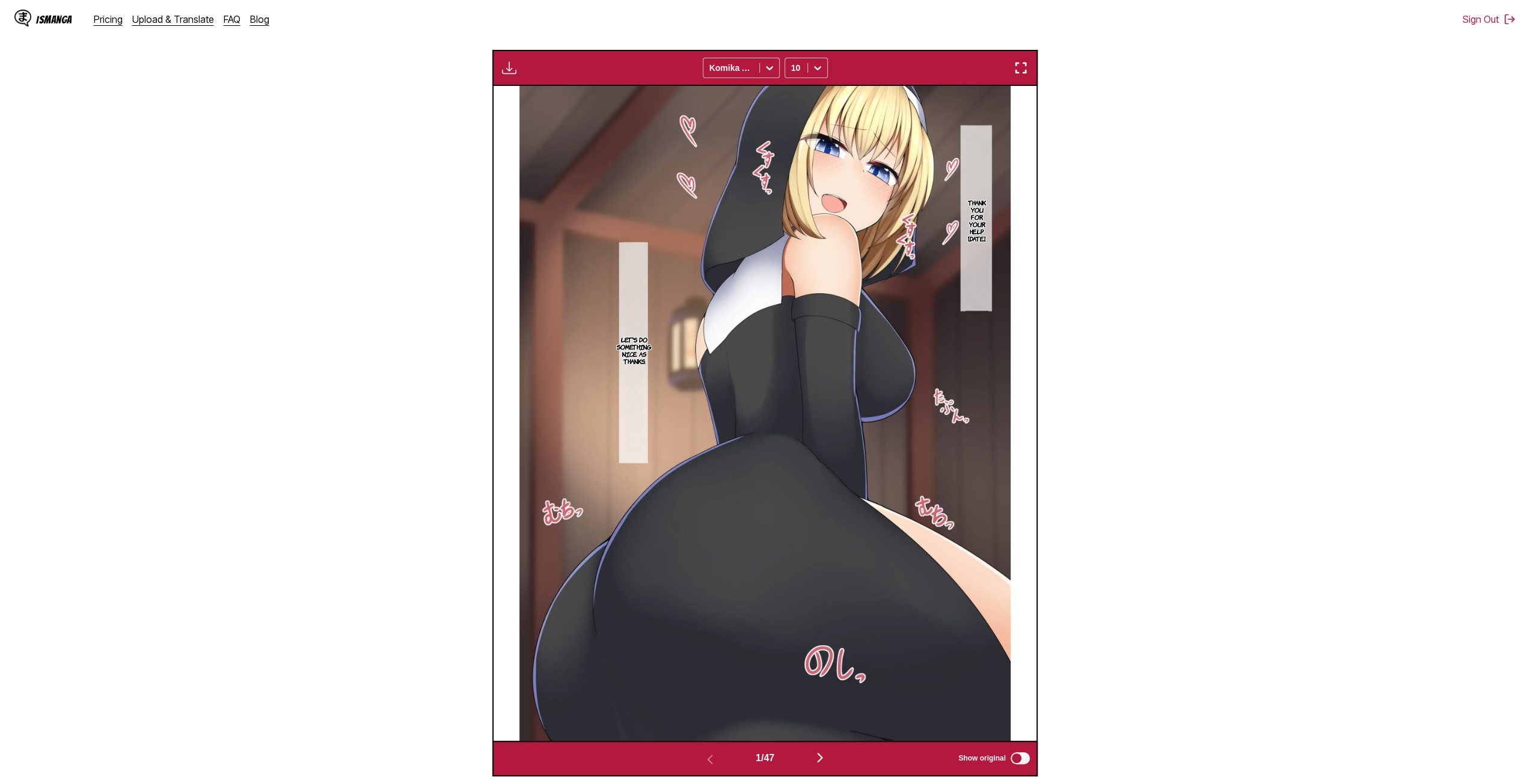
scroll to position [415, 0]
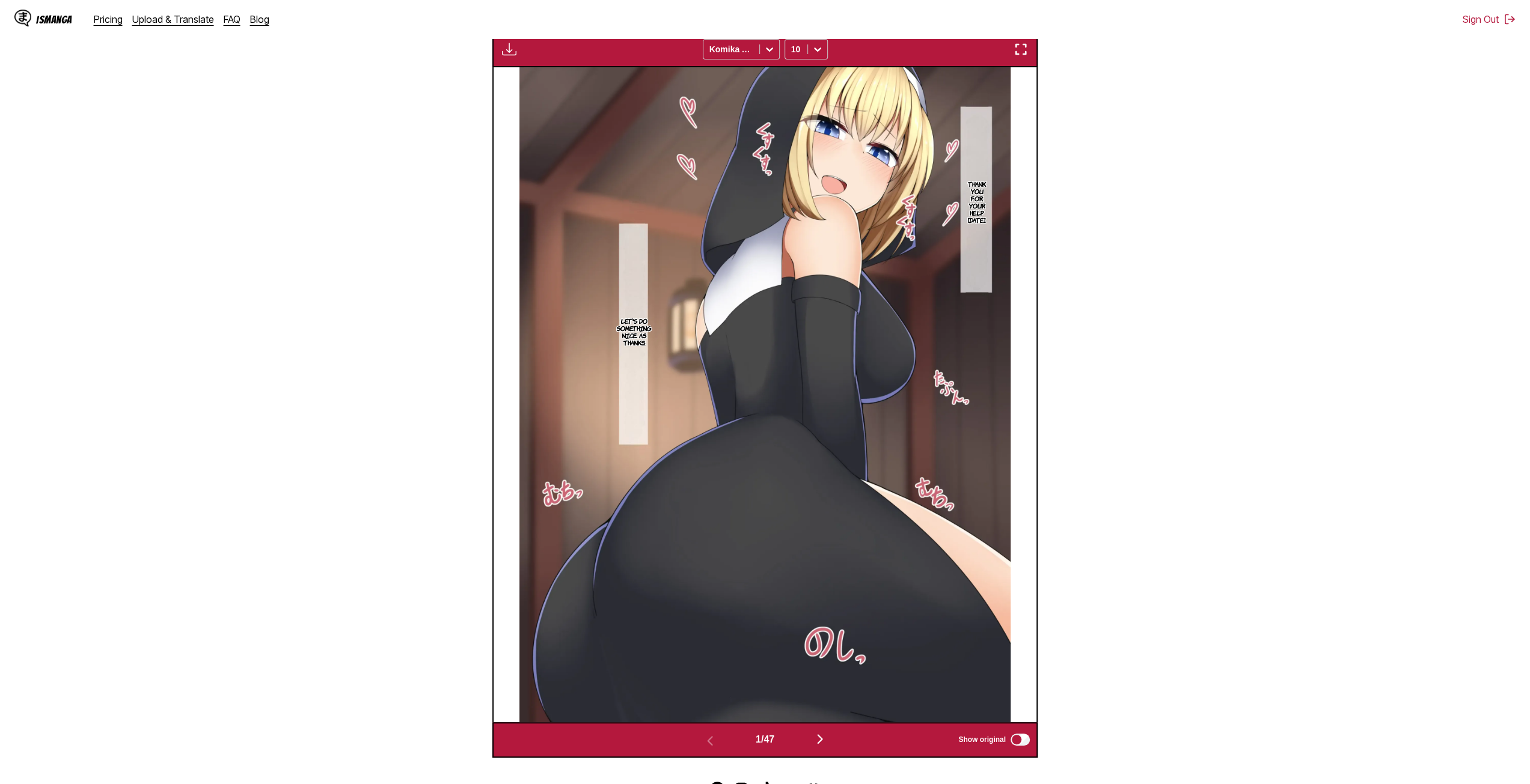
click at [827, 742] on img "button" at bounding box center [820, 739] width 15 height 15
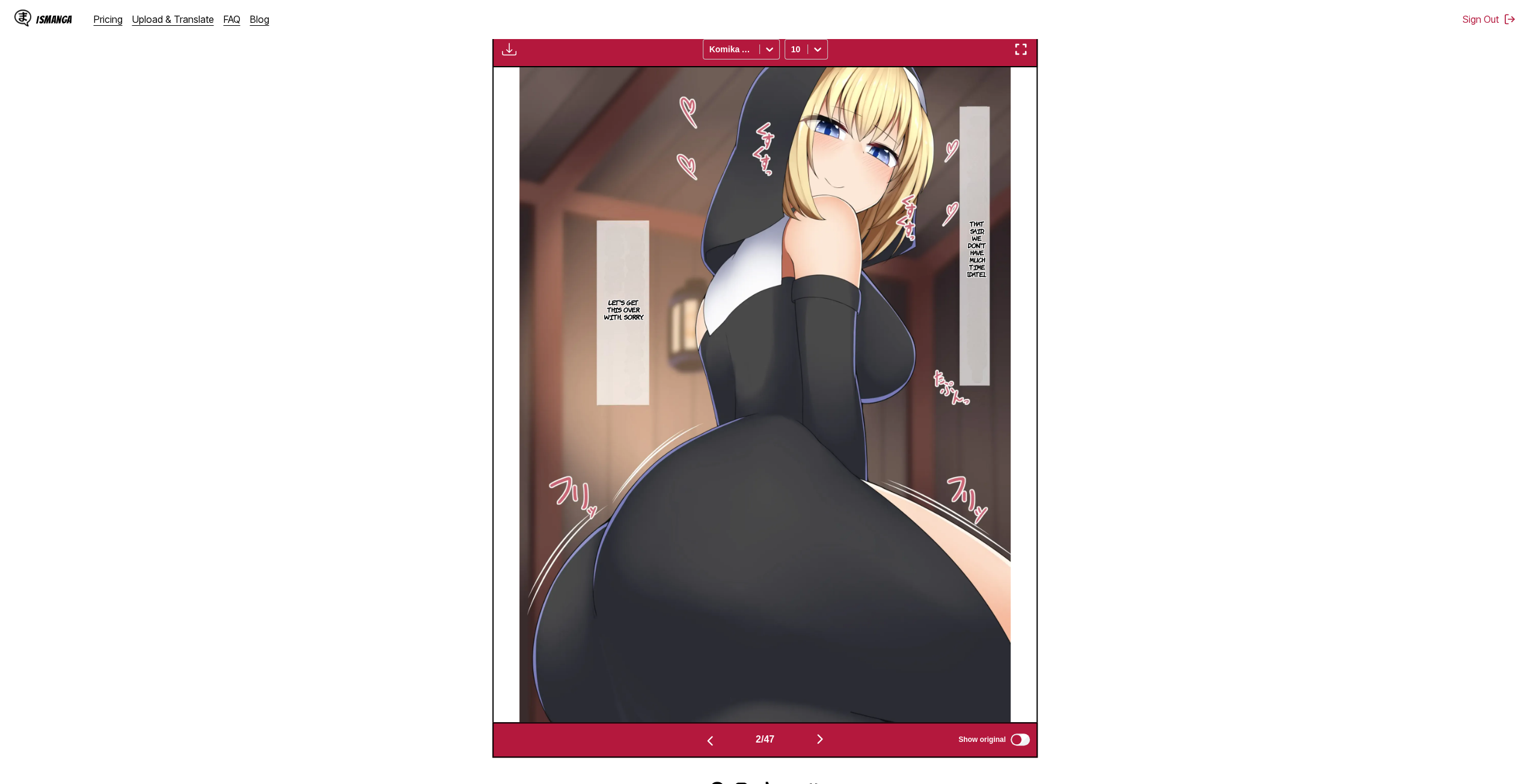
click at [820, 740] on img "button" at bounding box center [820, 739] width 15 height 15
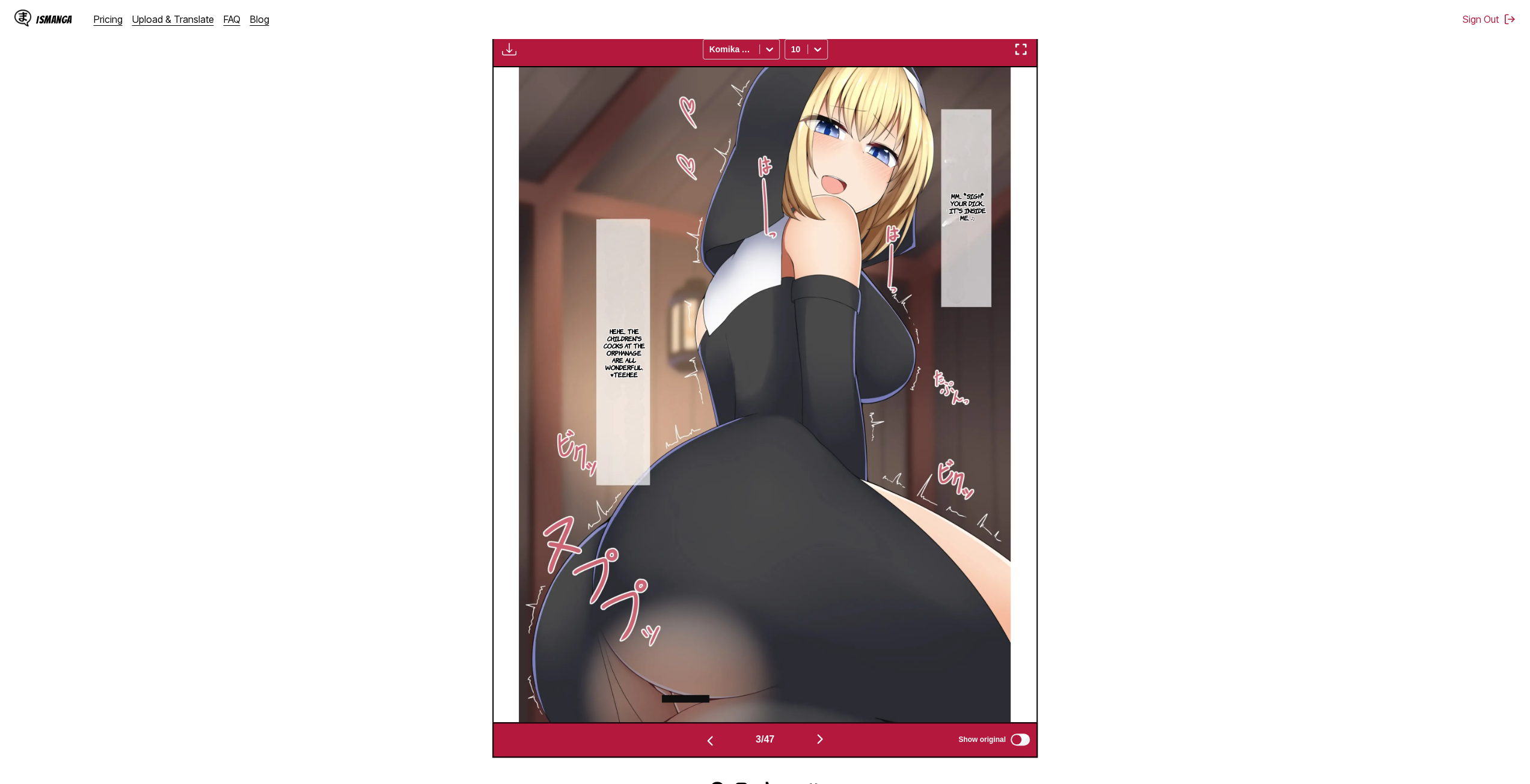
click at [826, 746] on img "button" at bounding box center [820, 739] width 15 height 15
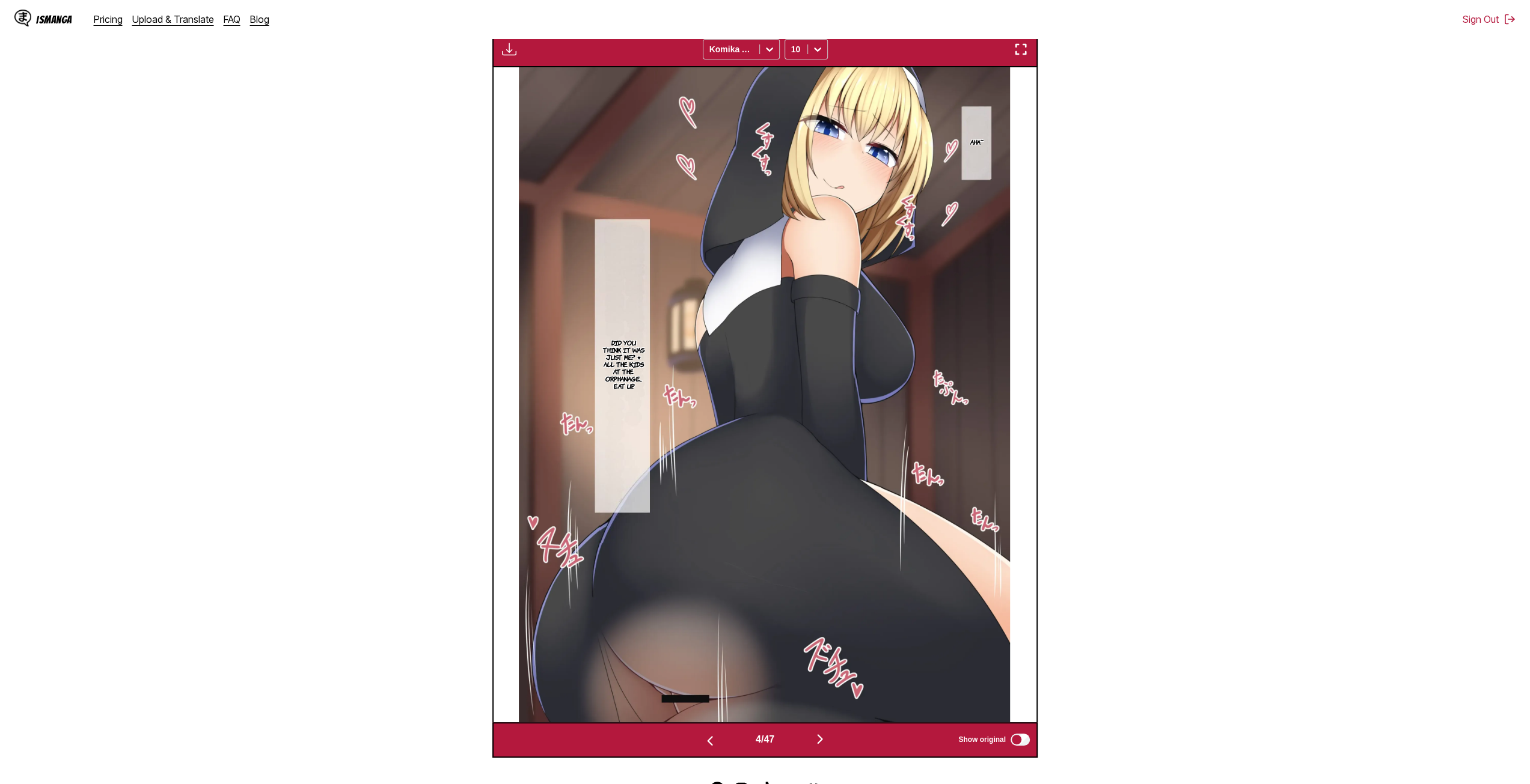
click at [827, 739] on img "button" at bounding box center [820, 739] width 15 height 15
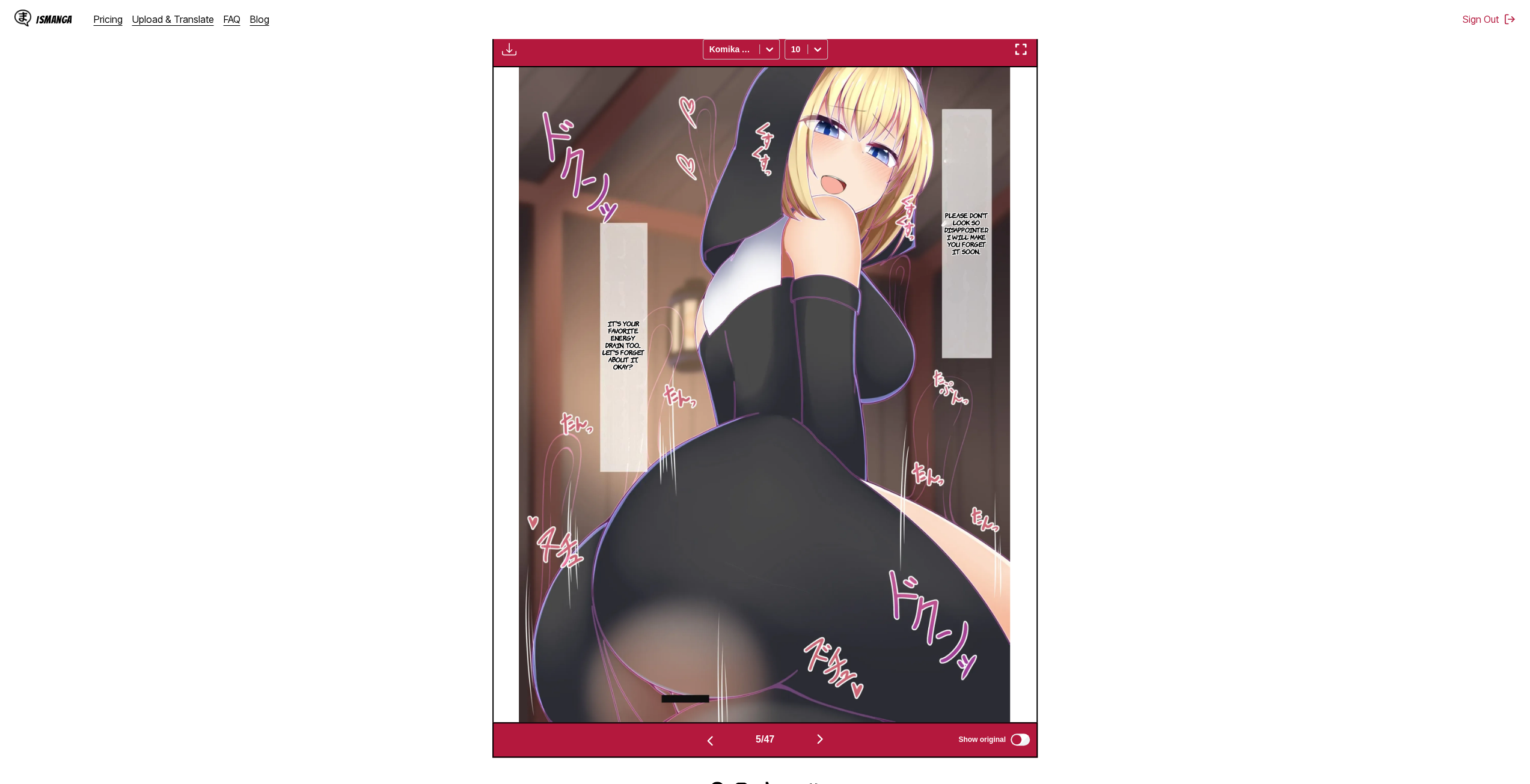
click at [822, 746] on img "button" at bounding box center [820, 739] width 15 height 15
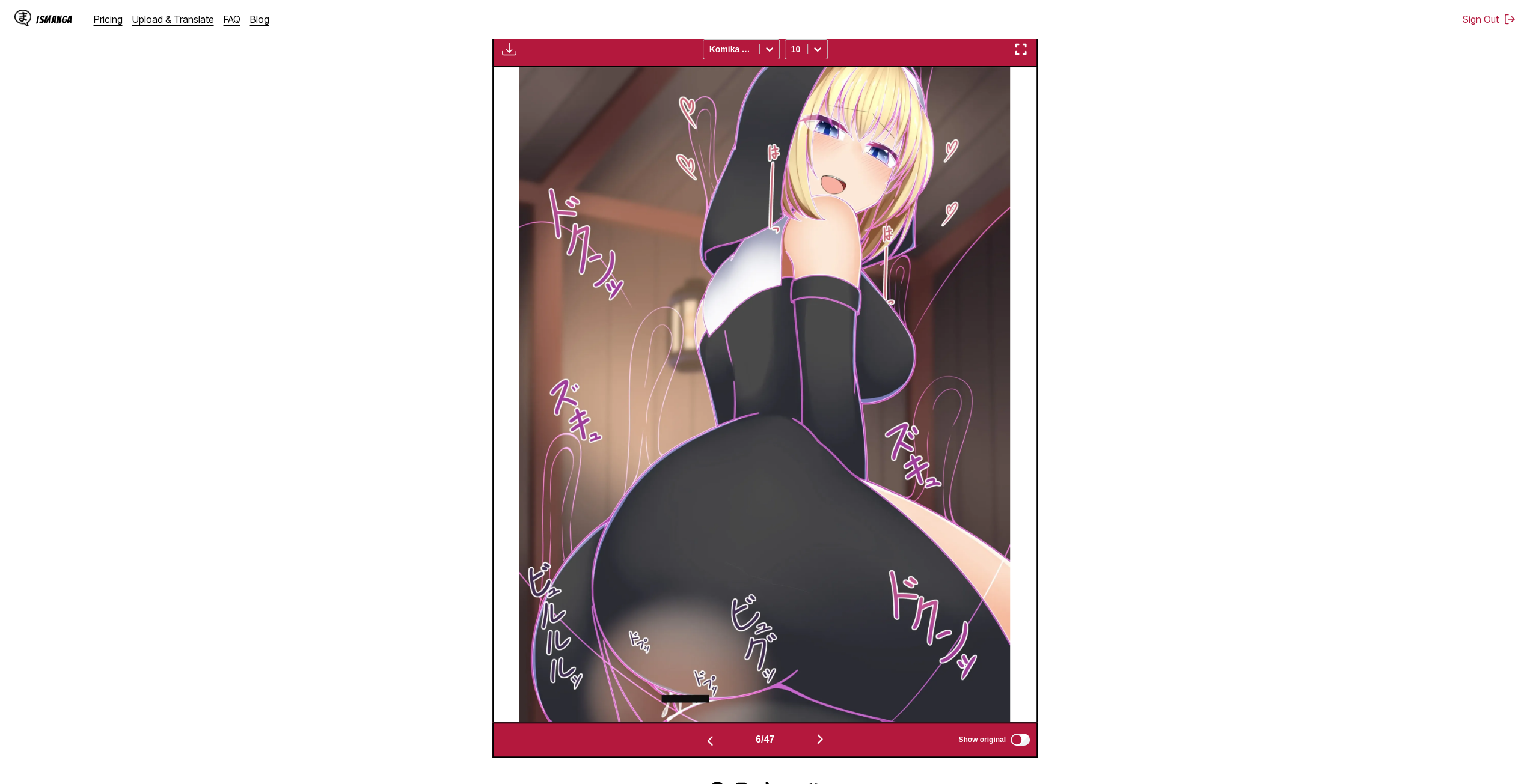
click at [821, 744] on img "button" at bounding box center [820, 739] width 15 height 15
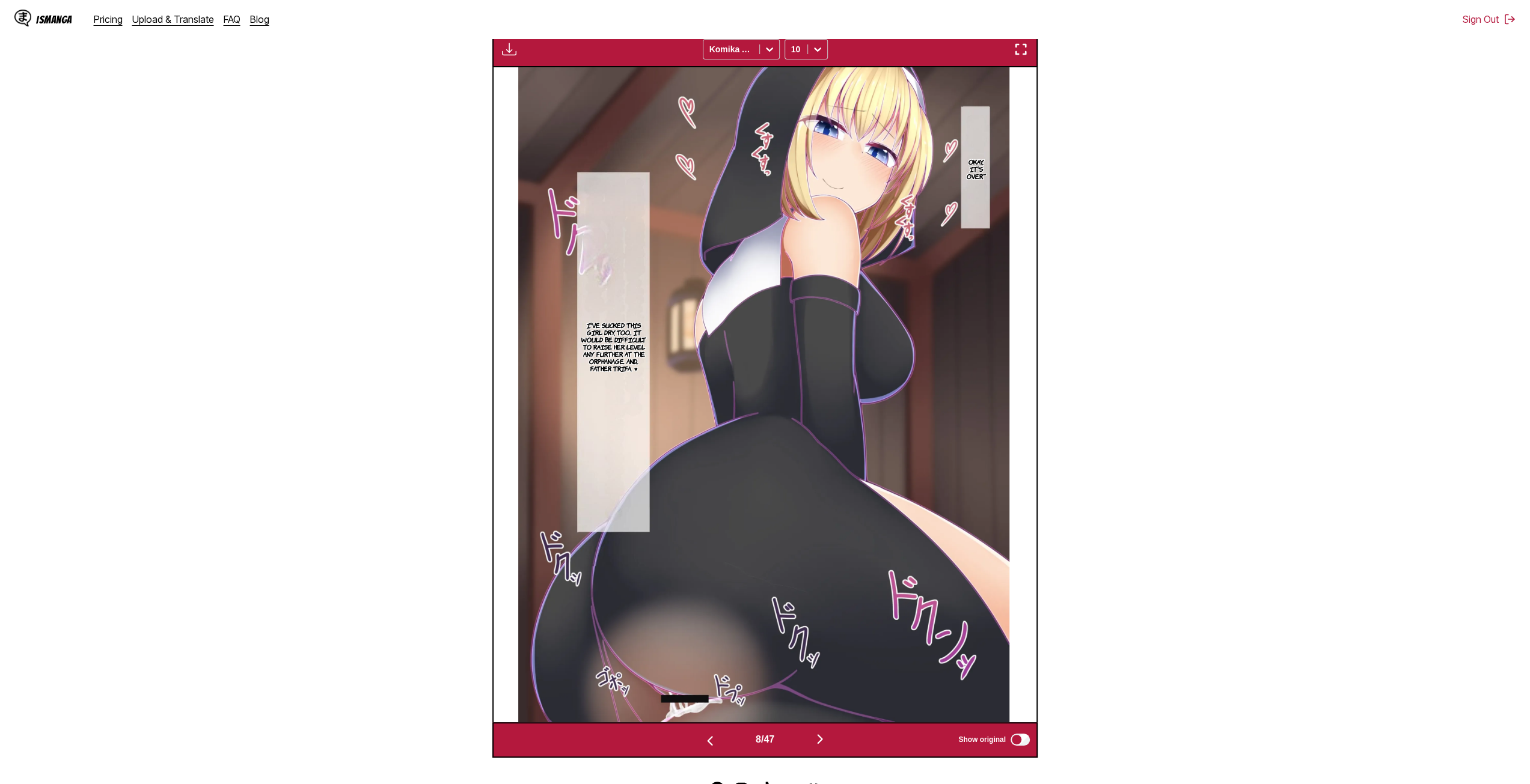
click at [813, 742] on button "button" at bounding box center [820, 740] width 72 height 18
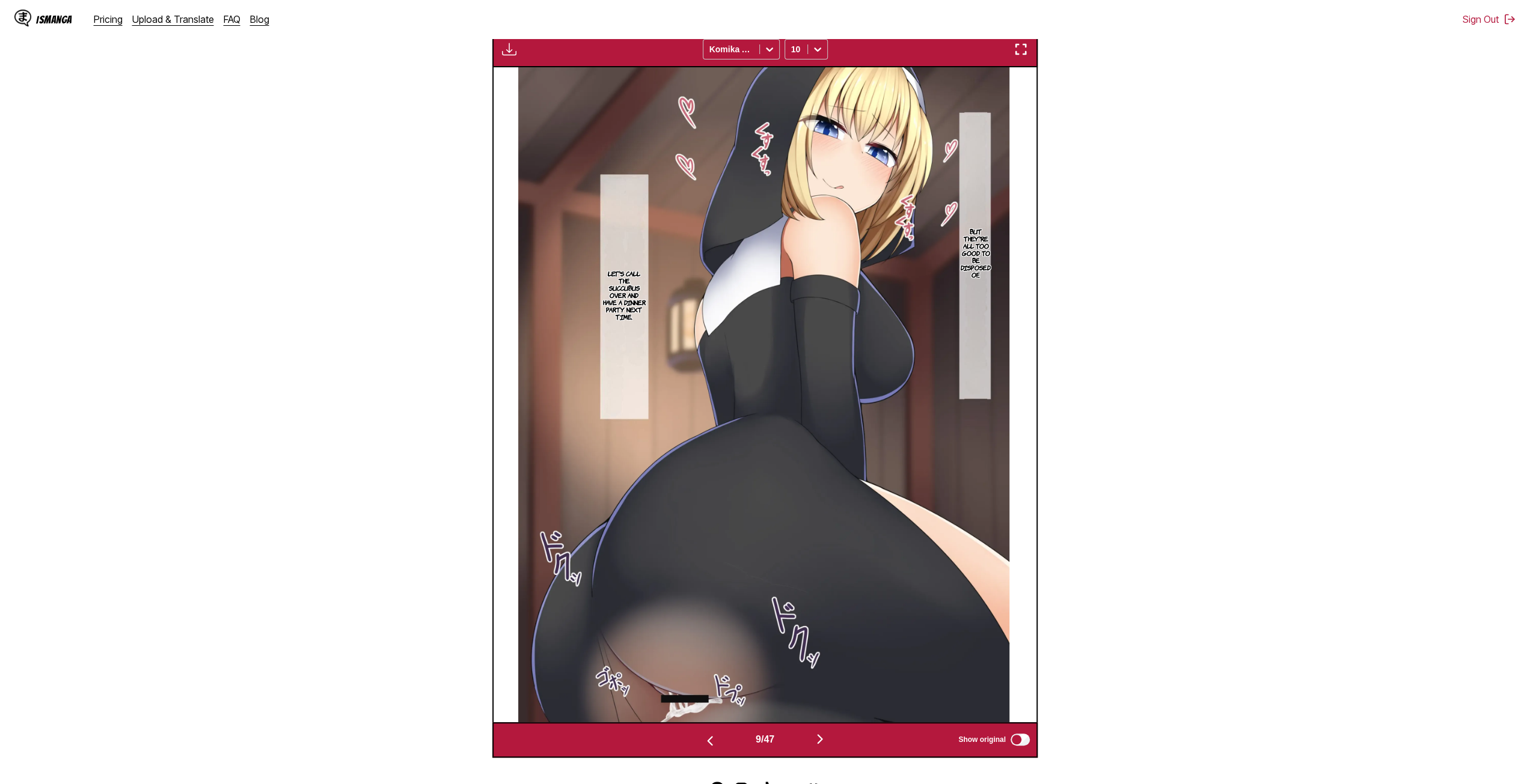
click at [813, 742] on button "button" at bounding box center [820, 740] width 72 height 18
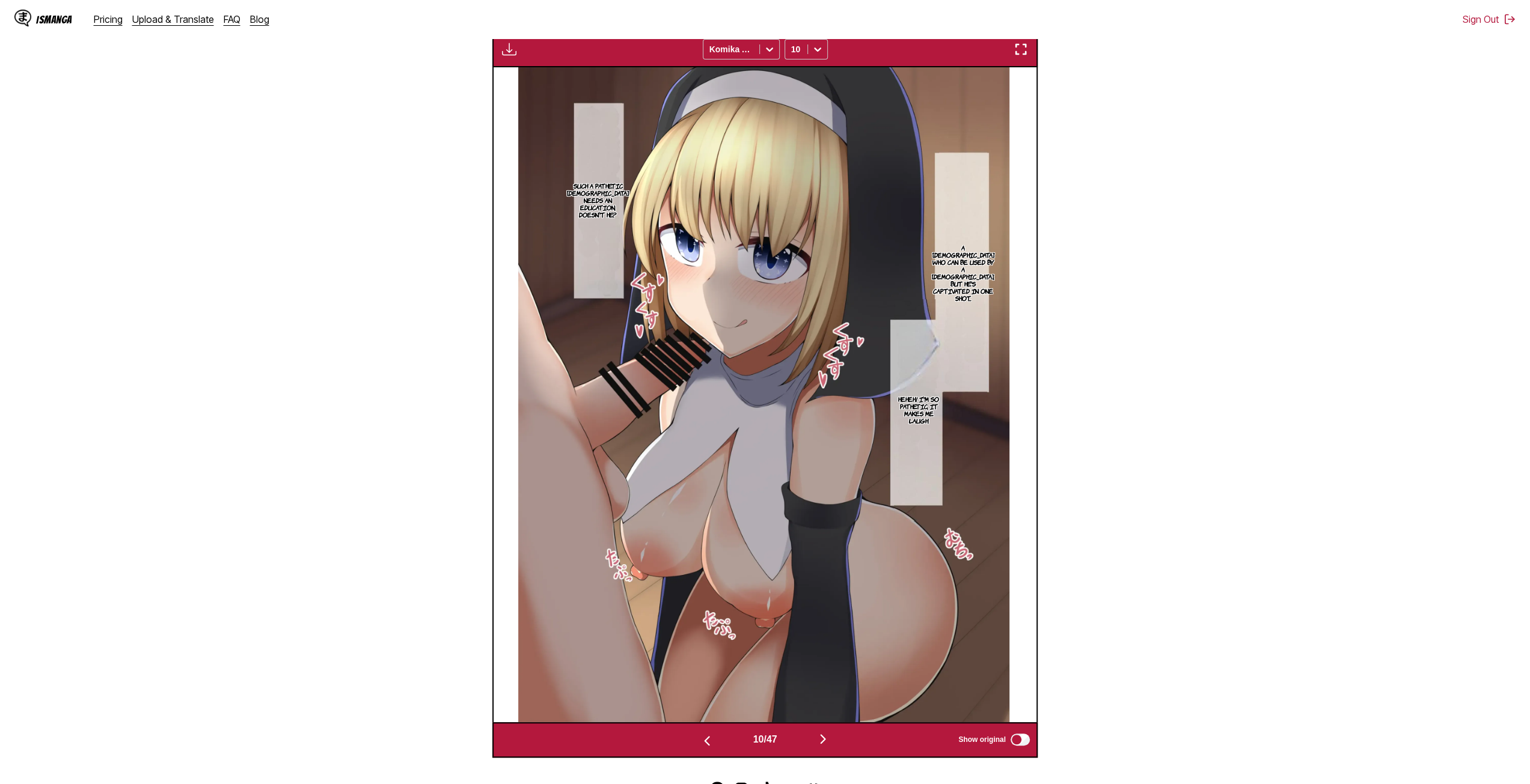
click at [824, 745] on img "button" at bounding box center [823, 739] width 15 height 15
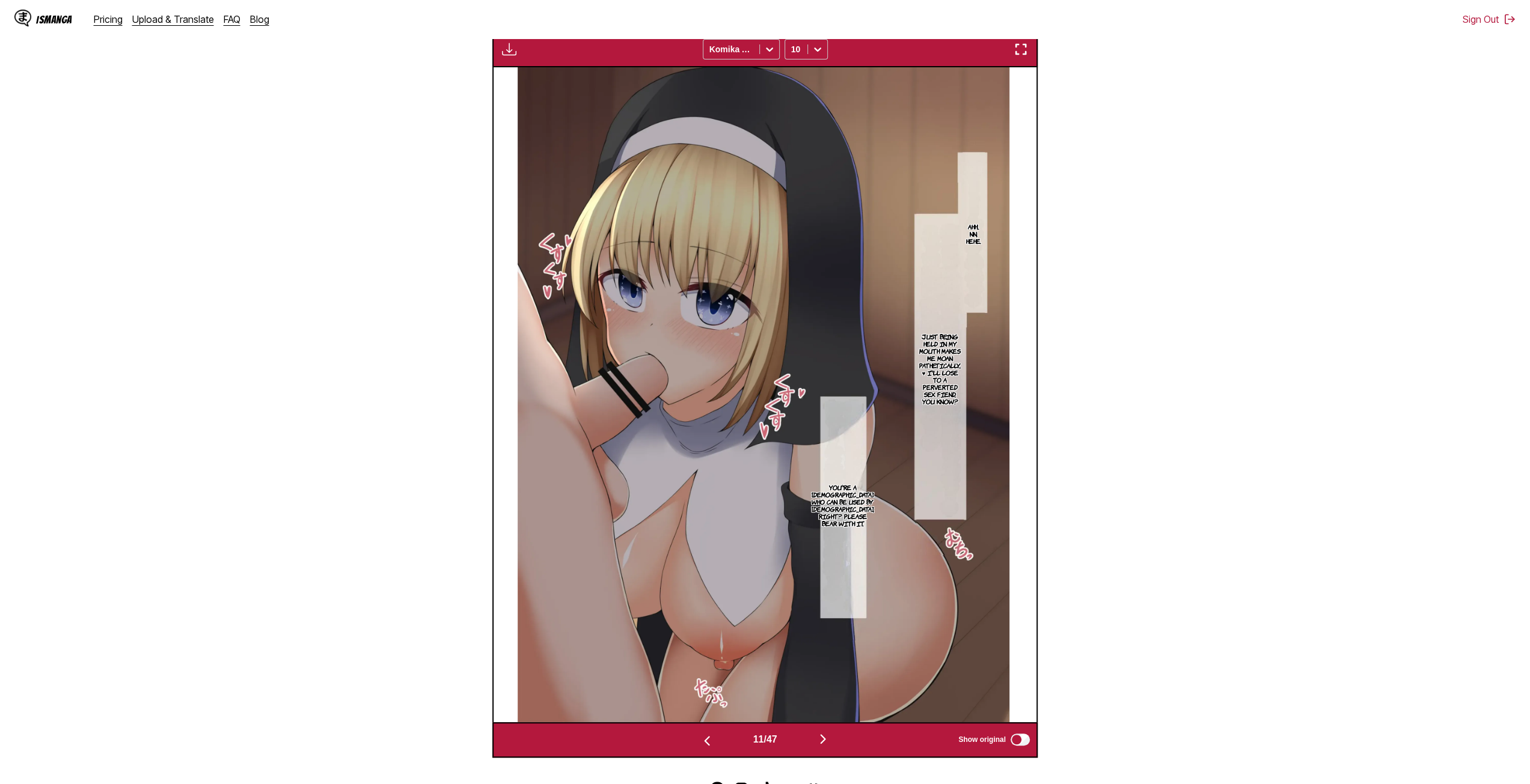
click at [823, 742] on img "button" at bounding box center [823, 739] width 15 height 15
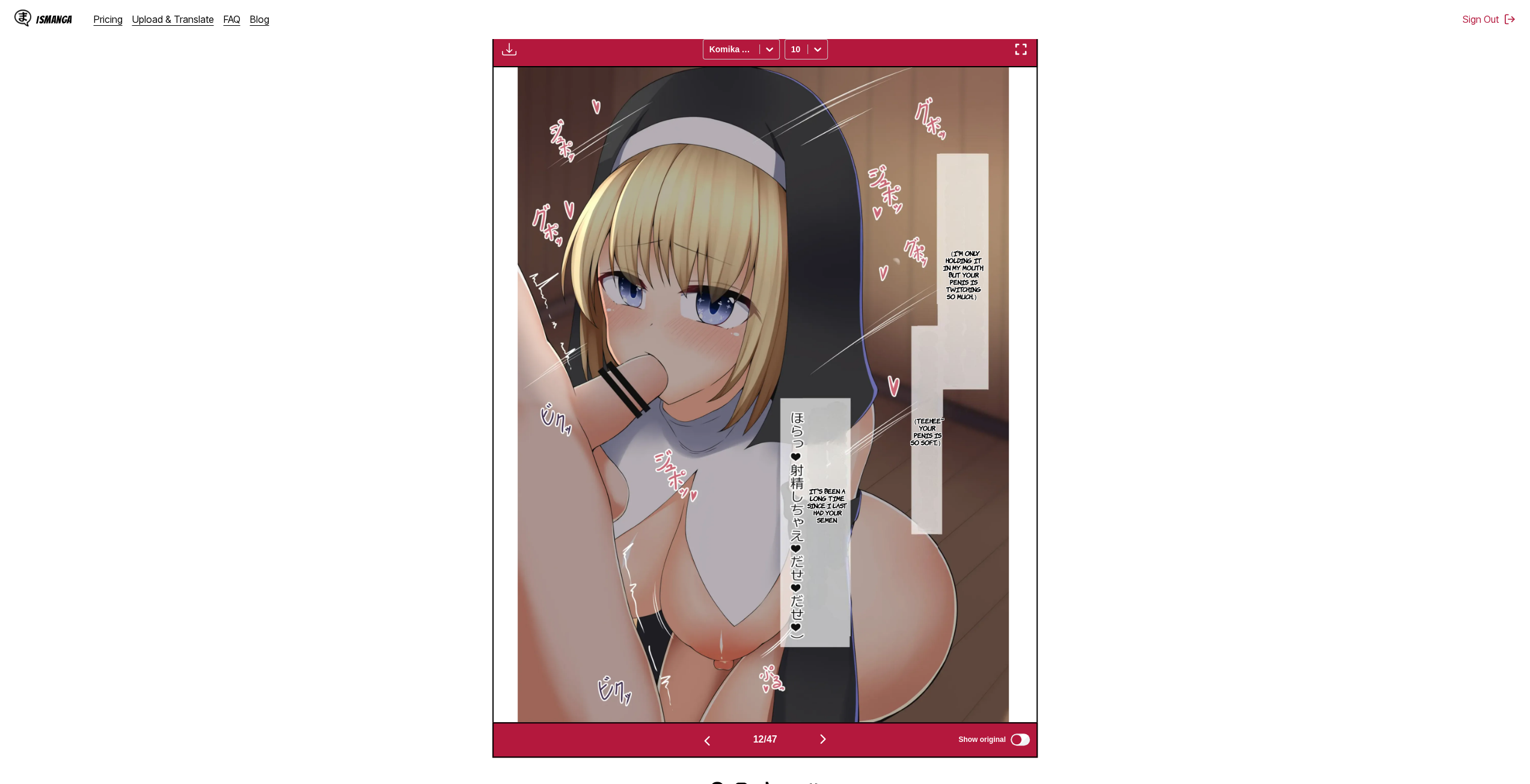
click at [822, 744] on img "button" at bounding box center [823, 739] width 15 height 15
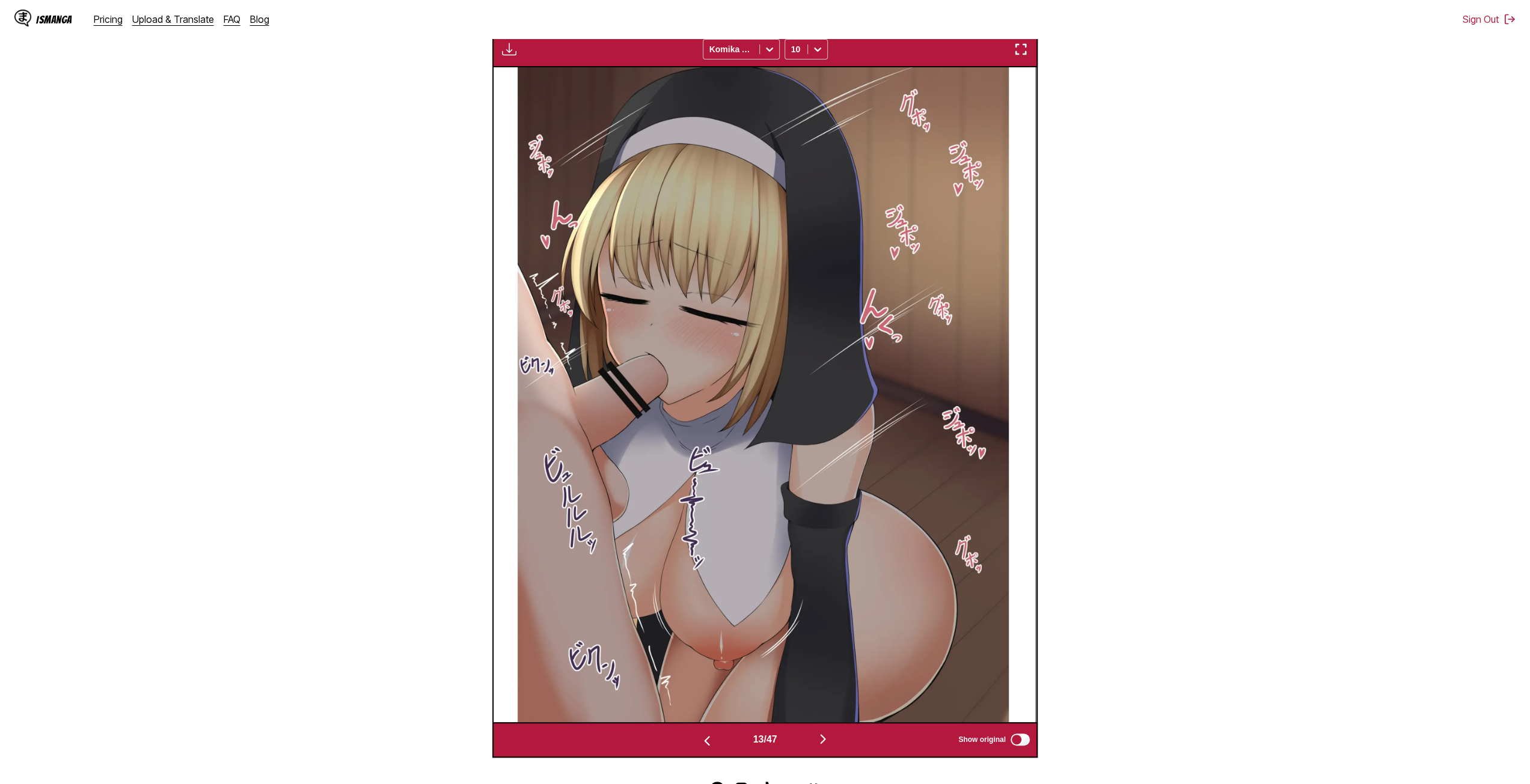
click at [822, 739] on img "button" at bounding box center [823, 739] width 15 height 15
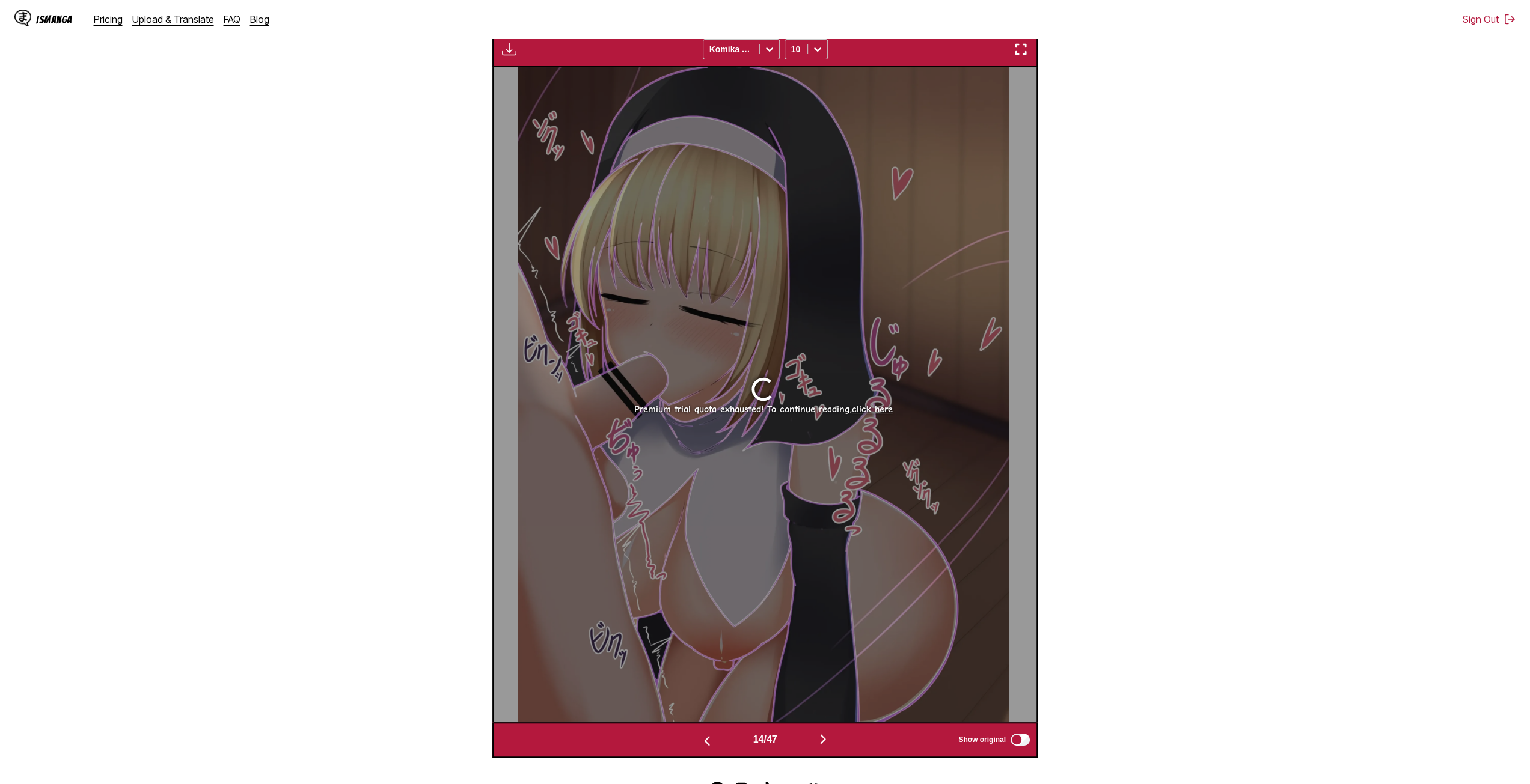
click at [865, 415] on link "click here" at bounding box center [871, 409] width 41 height 11
